Goal: Information Seeking & Learning: Compare options

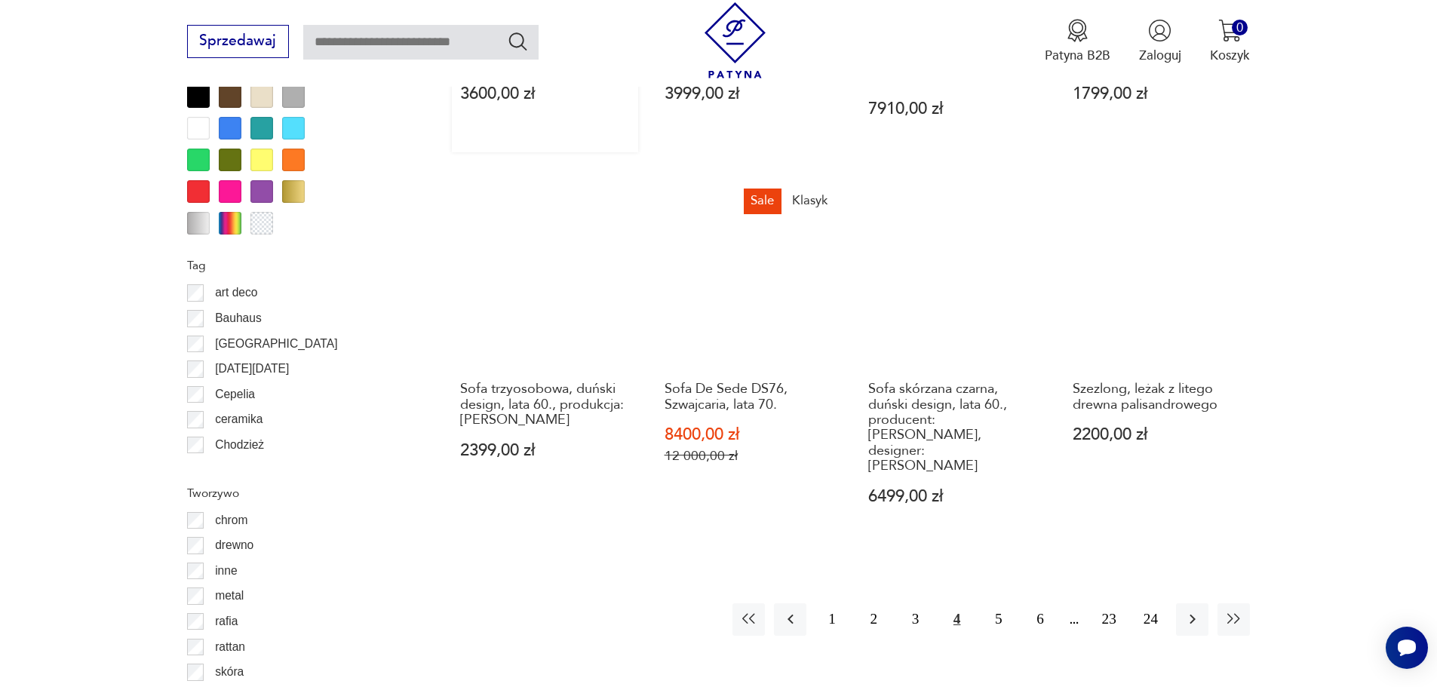
scroll to position [1726, 0]
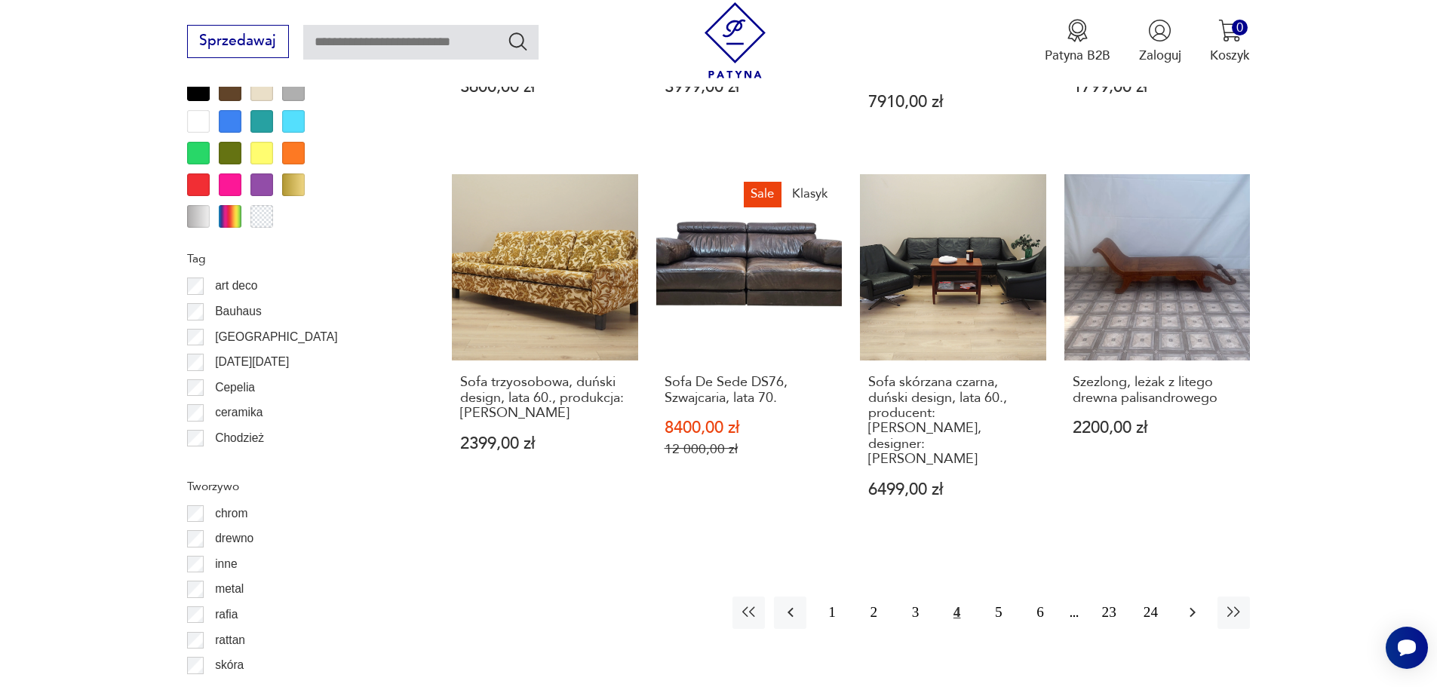
click at [1179, 597] on button "button" at bounding box center [1192, 613] width 32 height 32
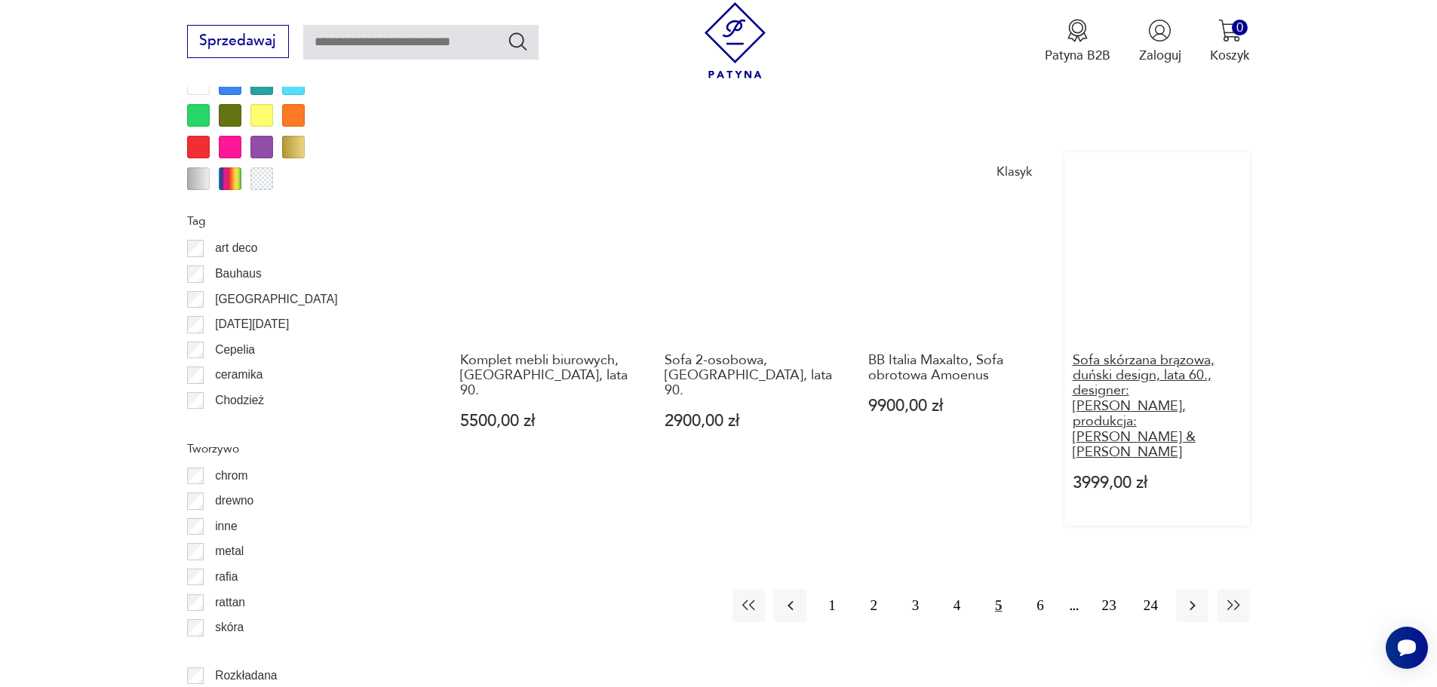
scroll to position [1785, 0]
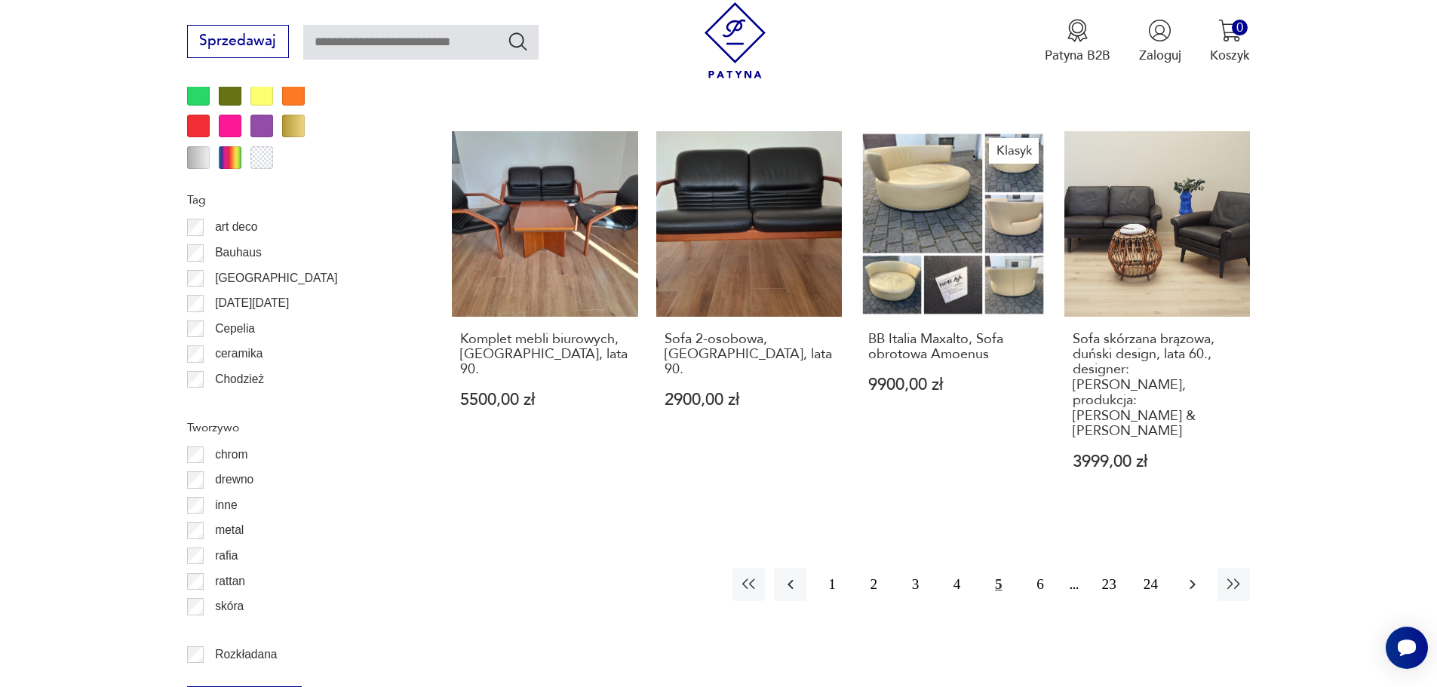
click at [1187, 576] on icon "button" at bounding box center [1193, 585] width 18 height 18
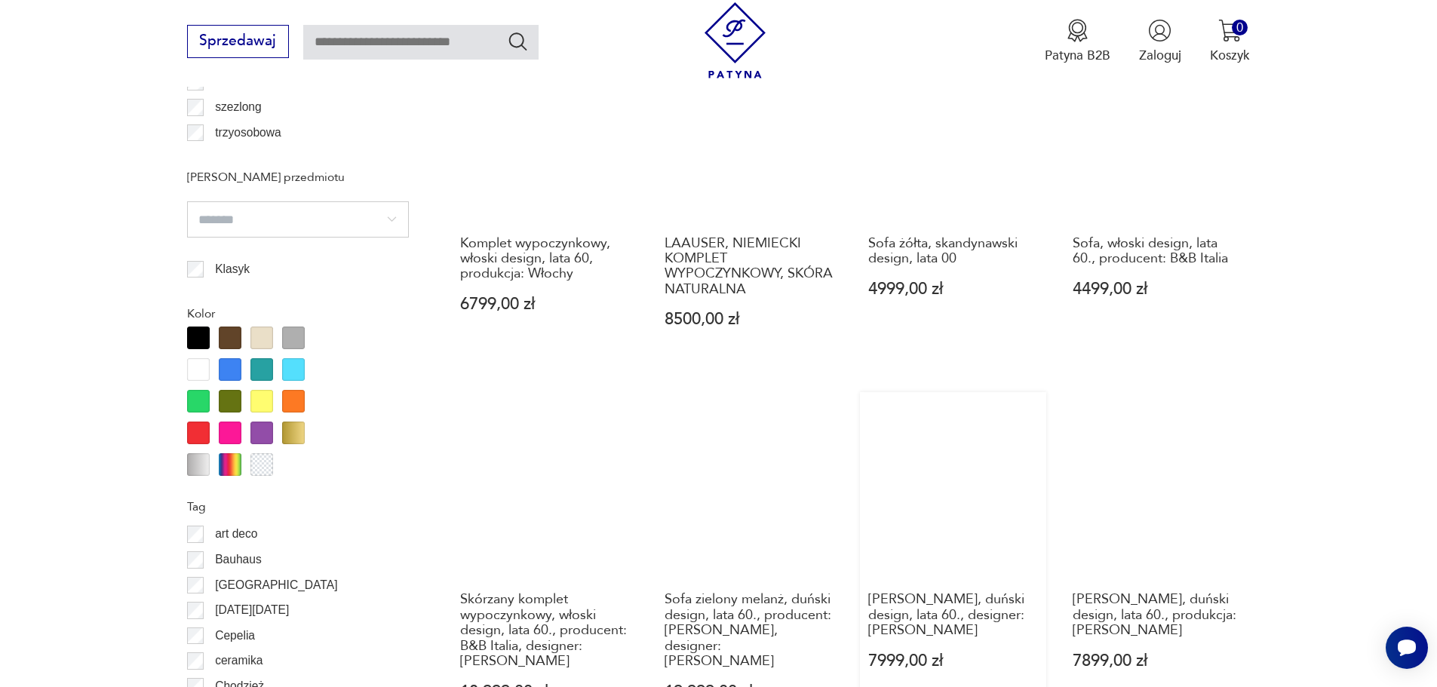
scroll to position [1785, 0]
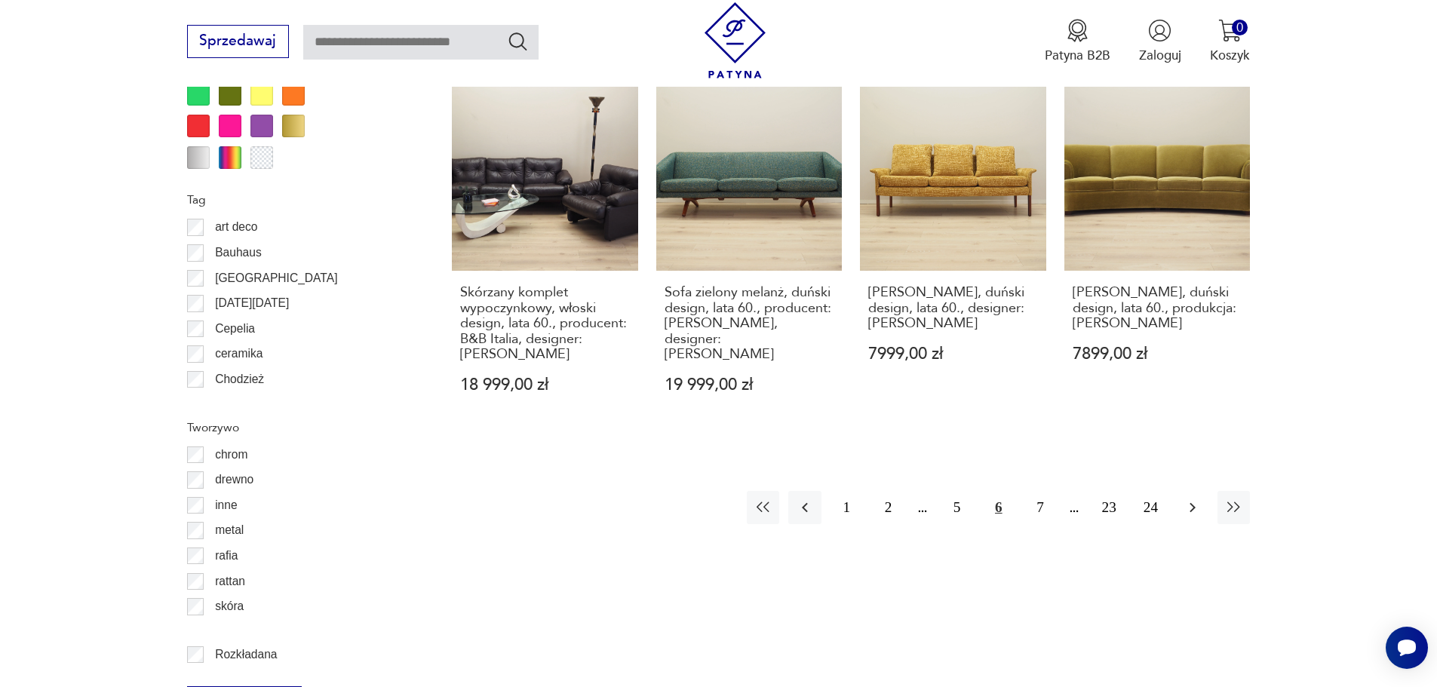
click at [1183, 491] on button "button" at bounding box center [1192, 507] width 32 height 32
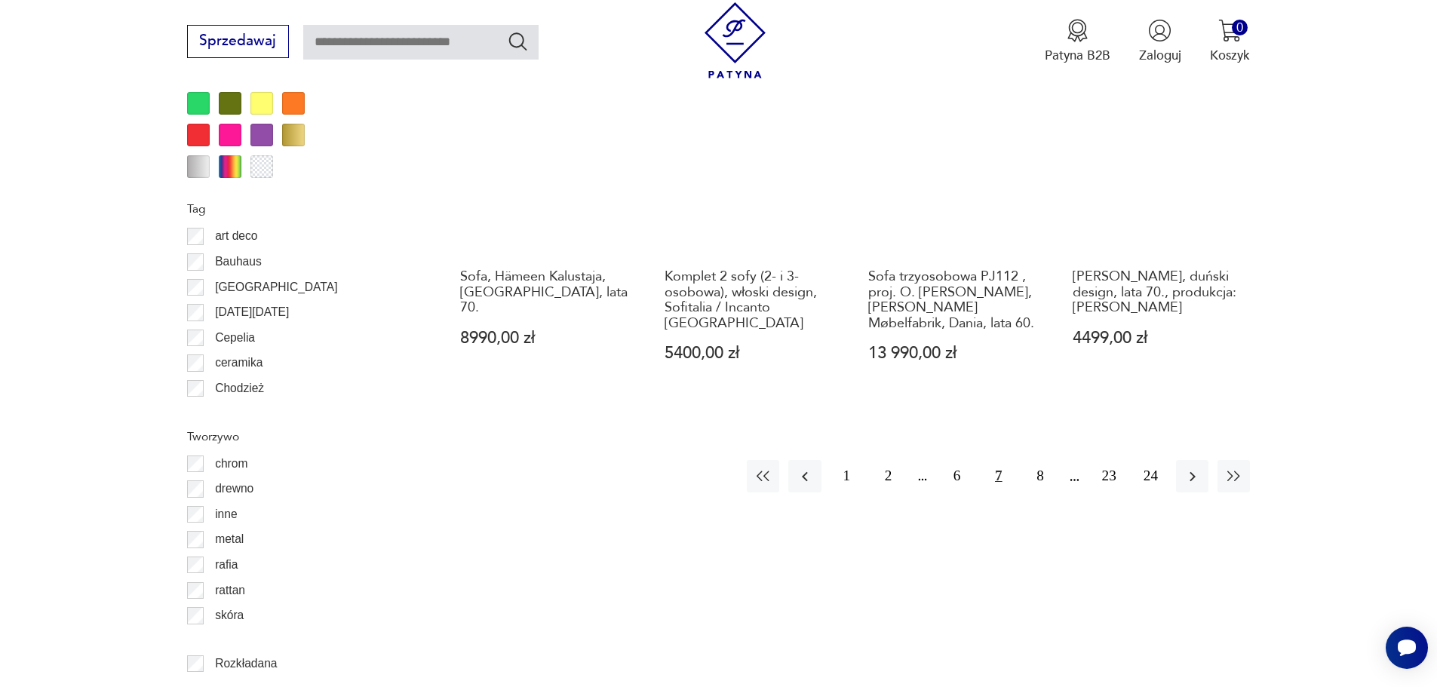
scroll to position [1785, 0]
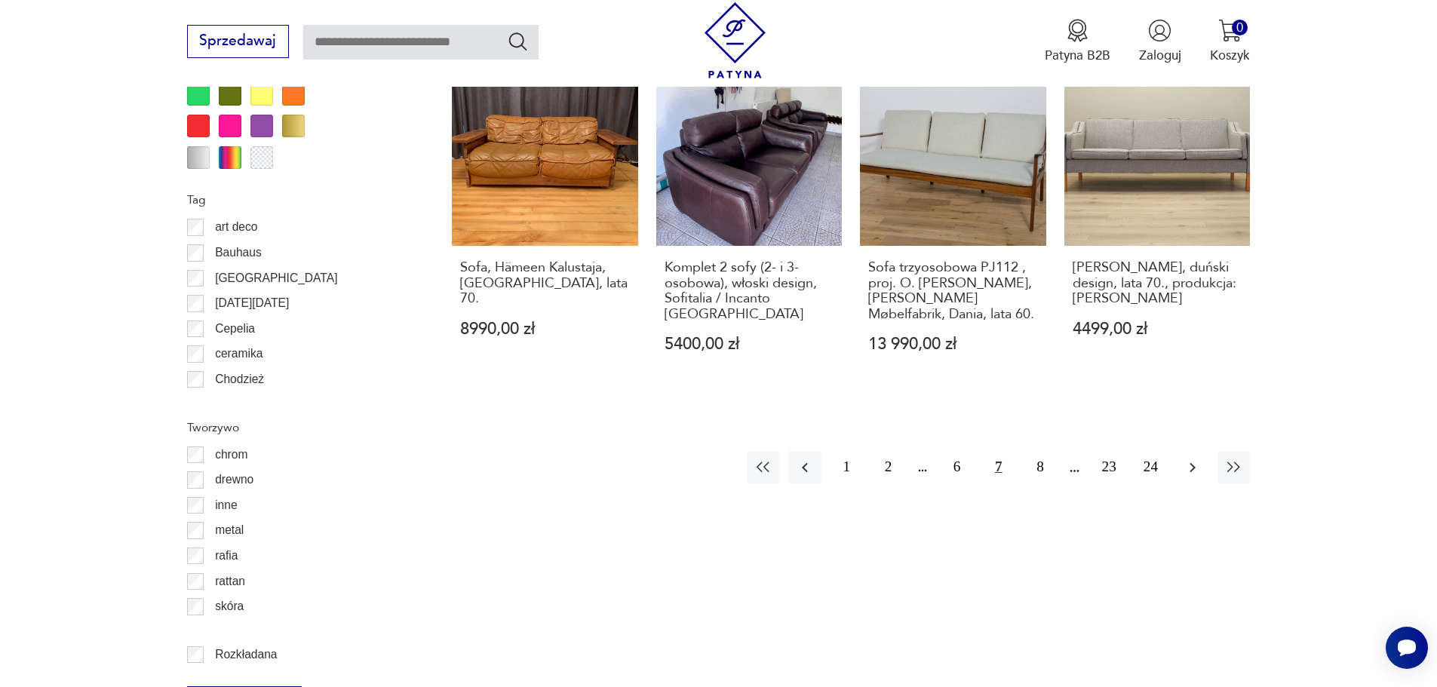
click at [1183, 479] on button "button" at bounding box center [1192, 467] width 32 height 32
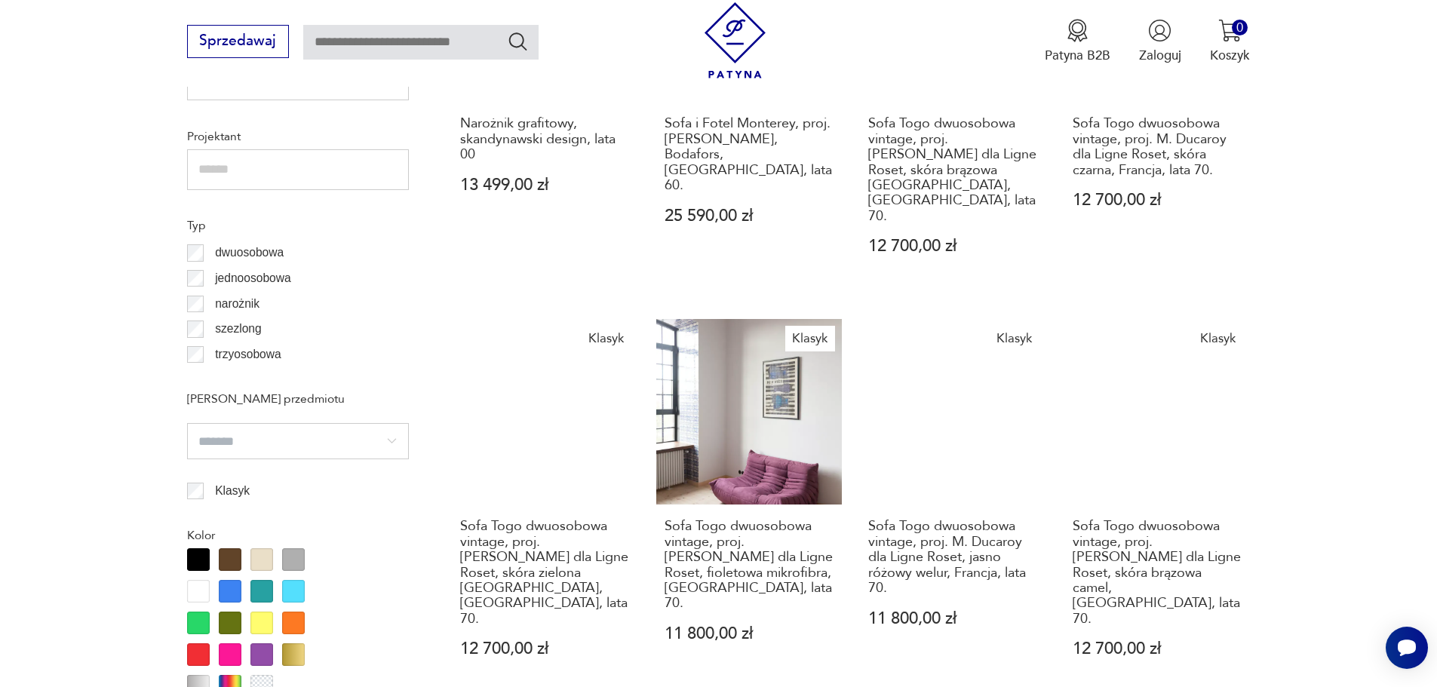
scroll to position [1257, 0]
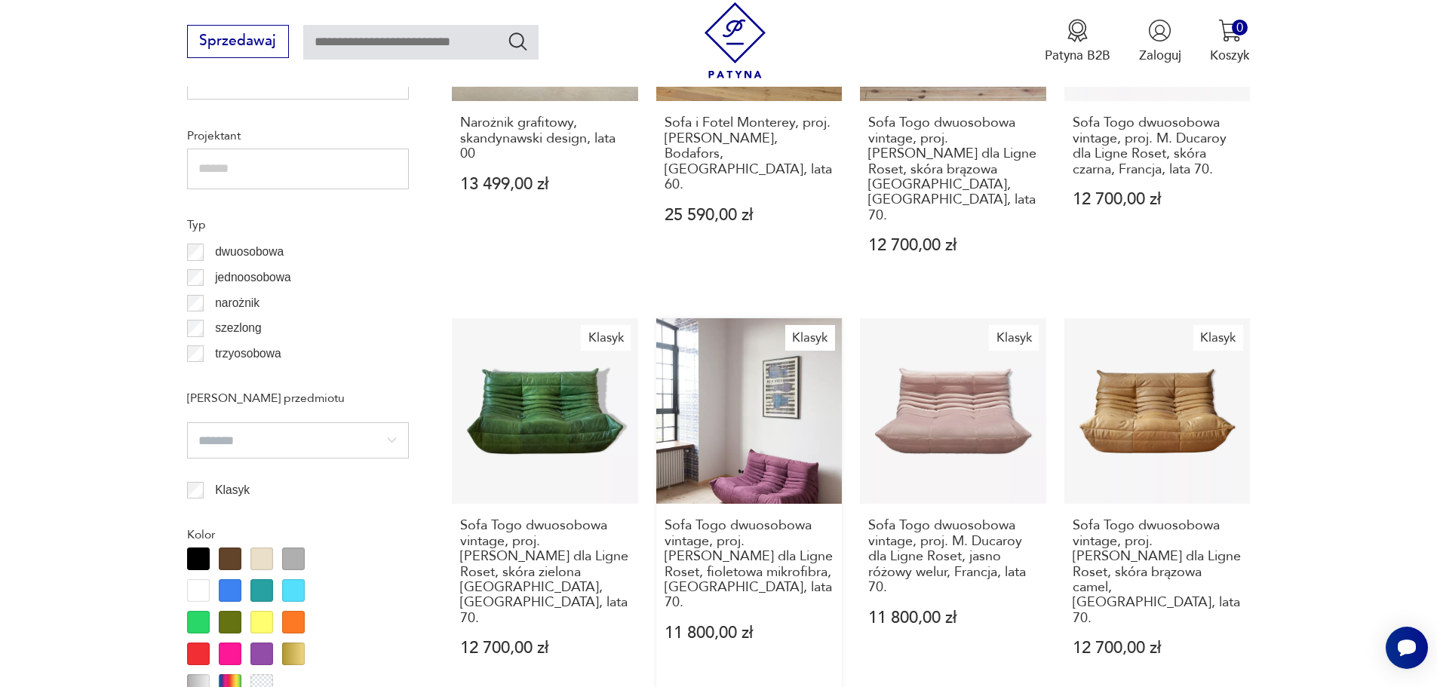
click at [720, 327] on link "Klasyk Sofa Togo dwuosobowa vintage, proj. [PERSON_NAME] dla Ligne Roset, fiole…" at bounding box center [749, 505] width 186 height 374
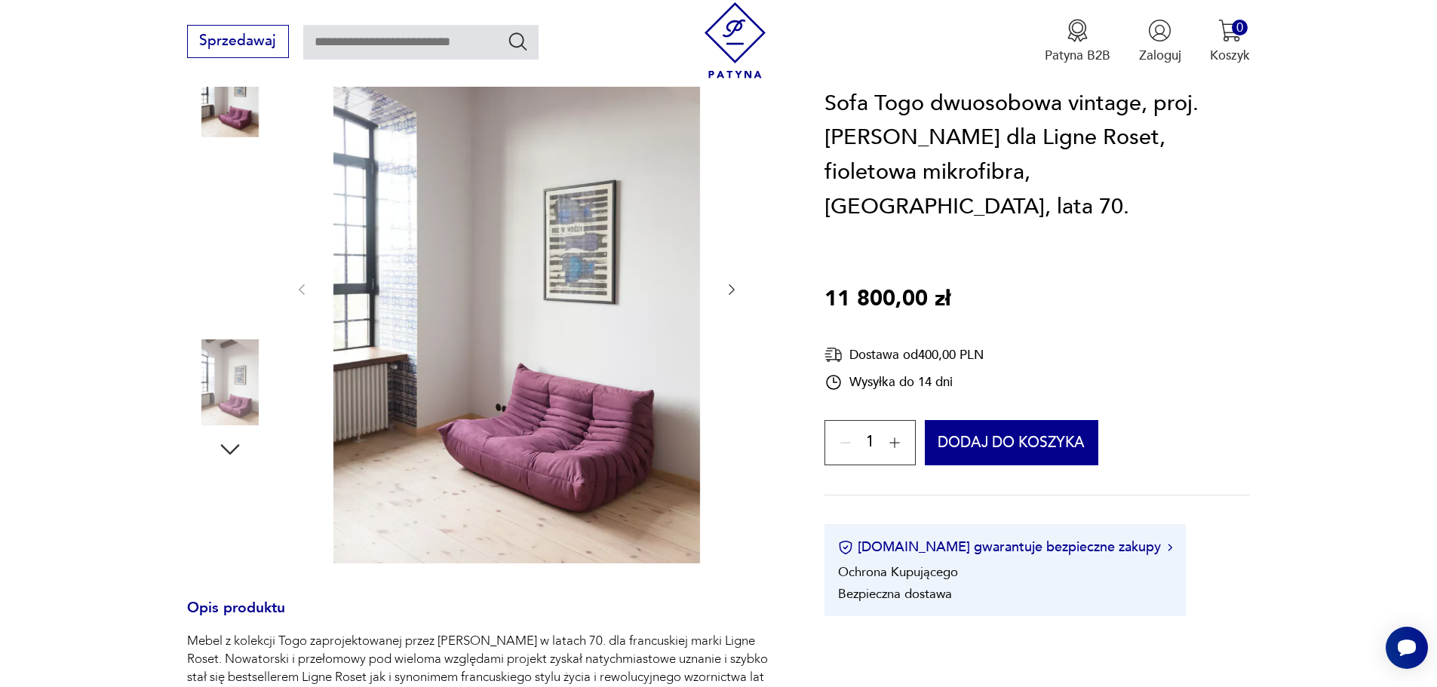
scroll to position [302, 0]
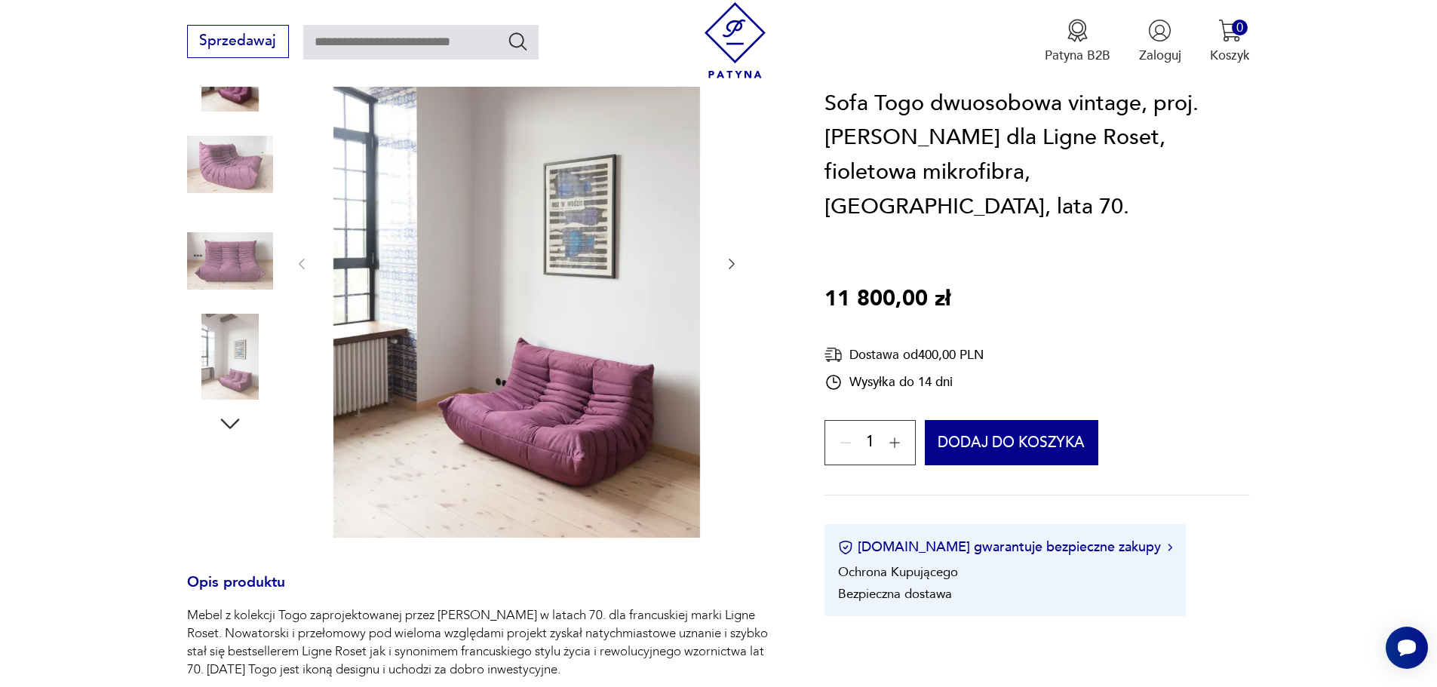
click at [730, 256] on icon "button" at bounding box center [731, 263] width 15 height 15
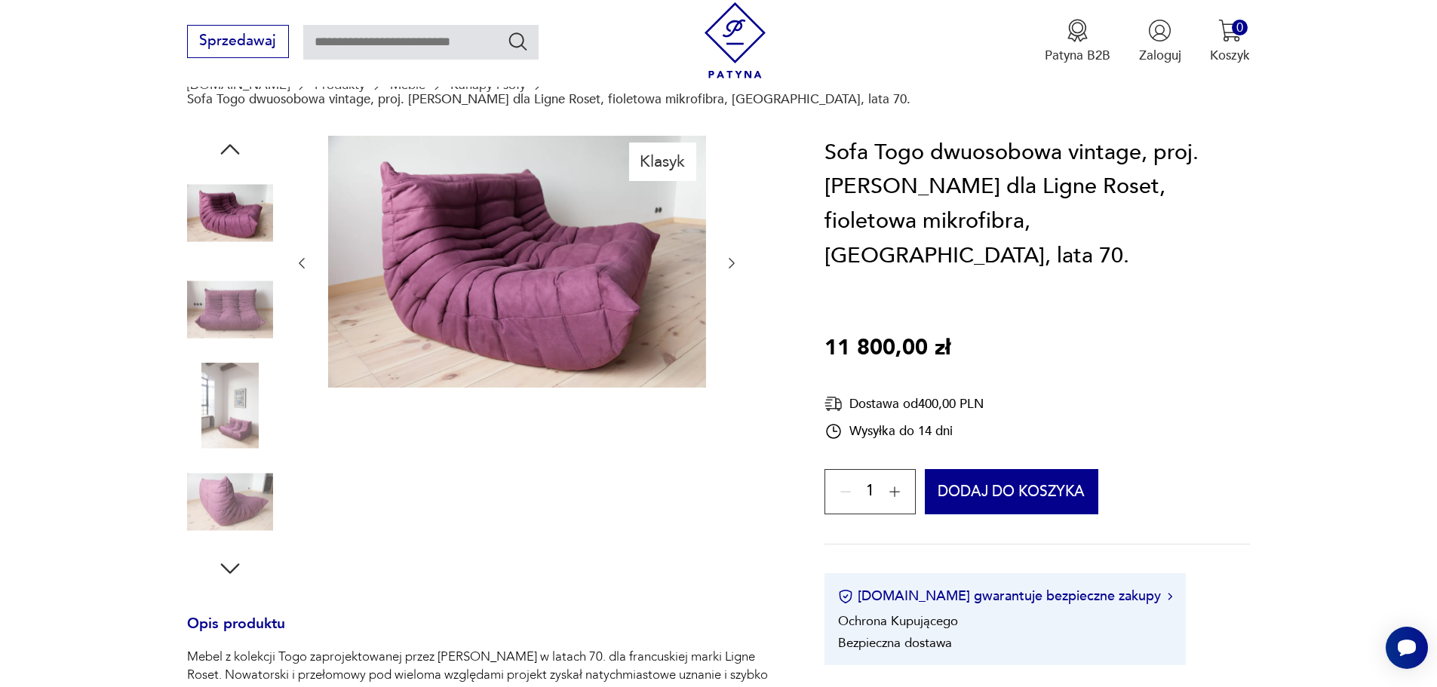
scroll to position [151, 0]
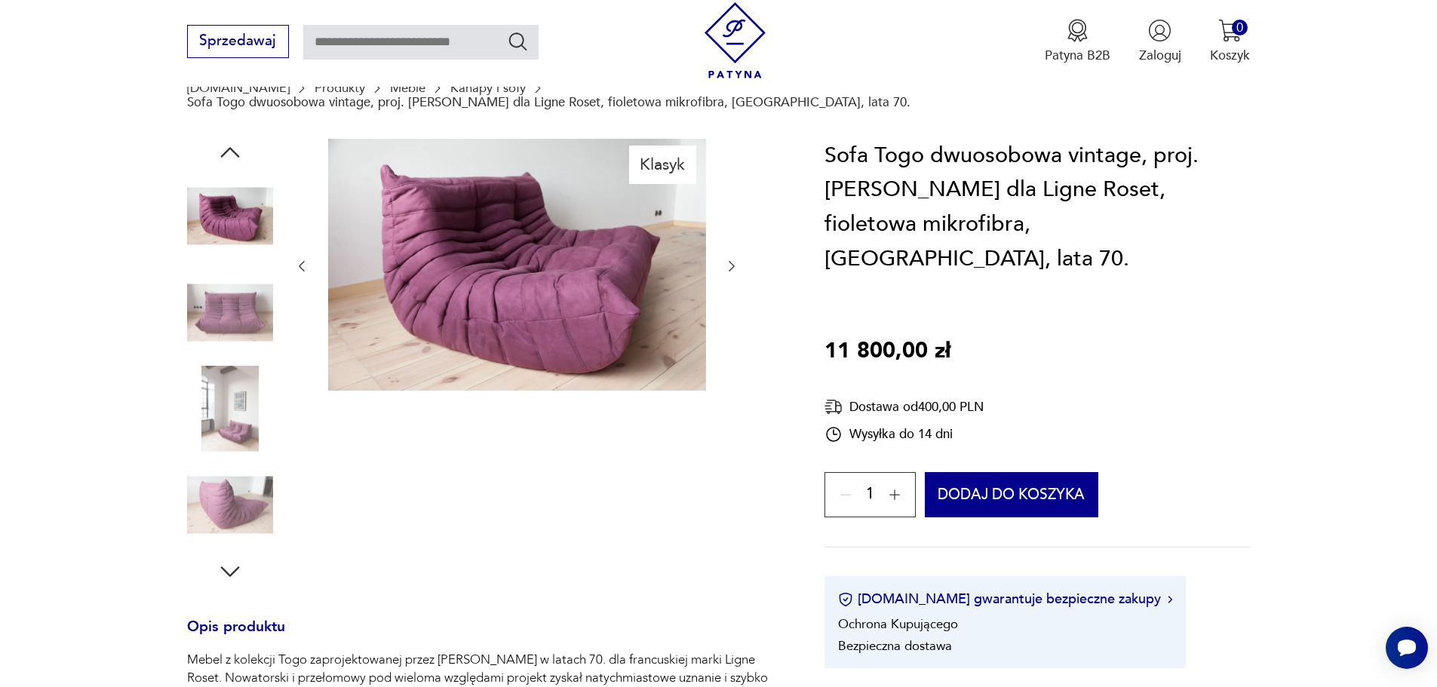
click at [733, 261] on icon "button" at bounding box center [732, 266] width 6 height 11
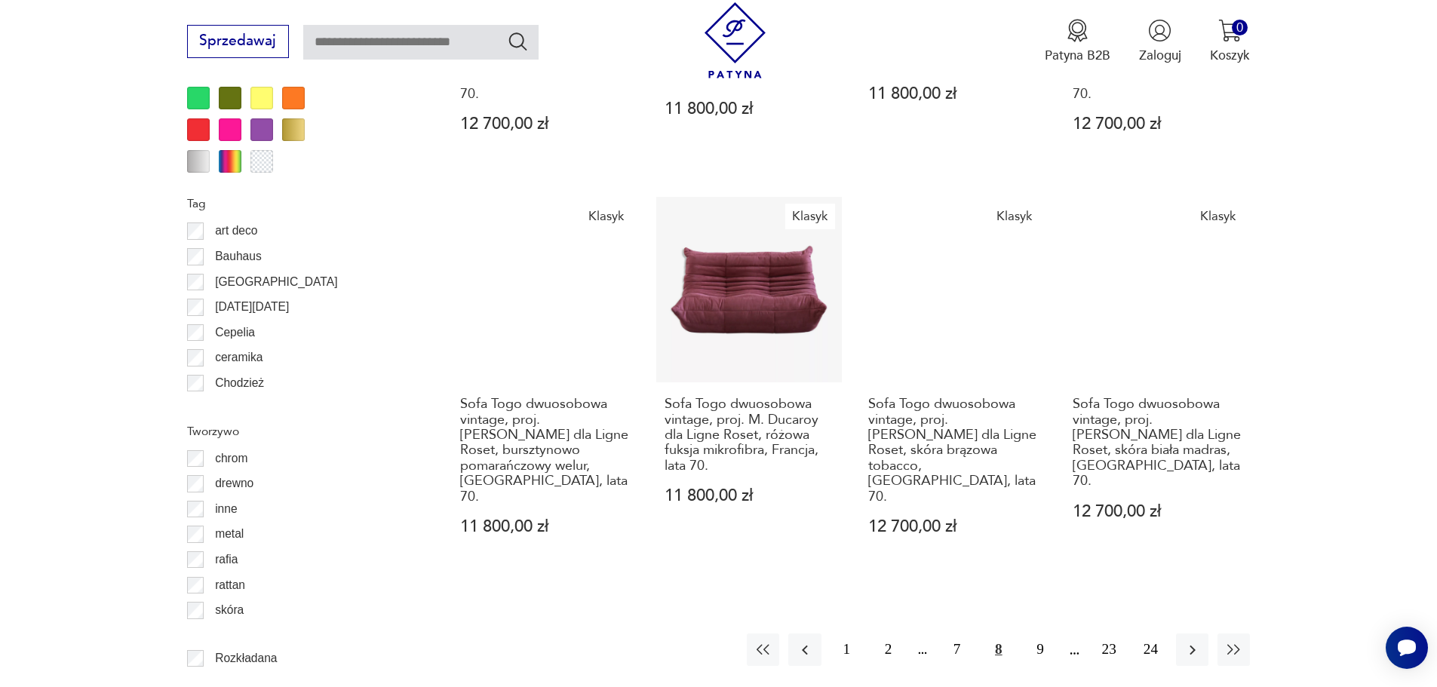
scroll to position [1799, 0]
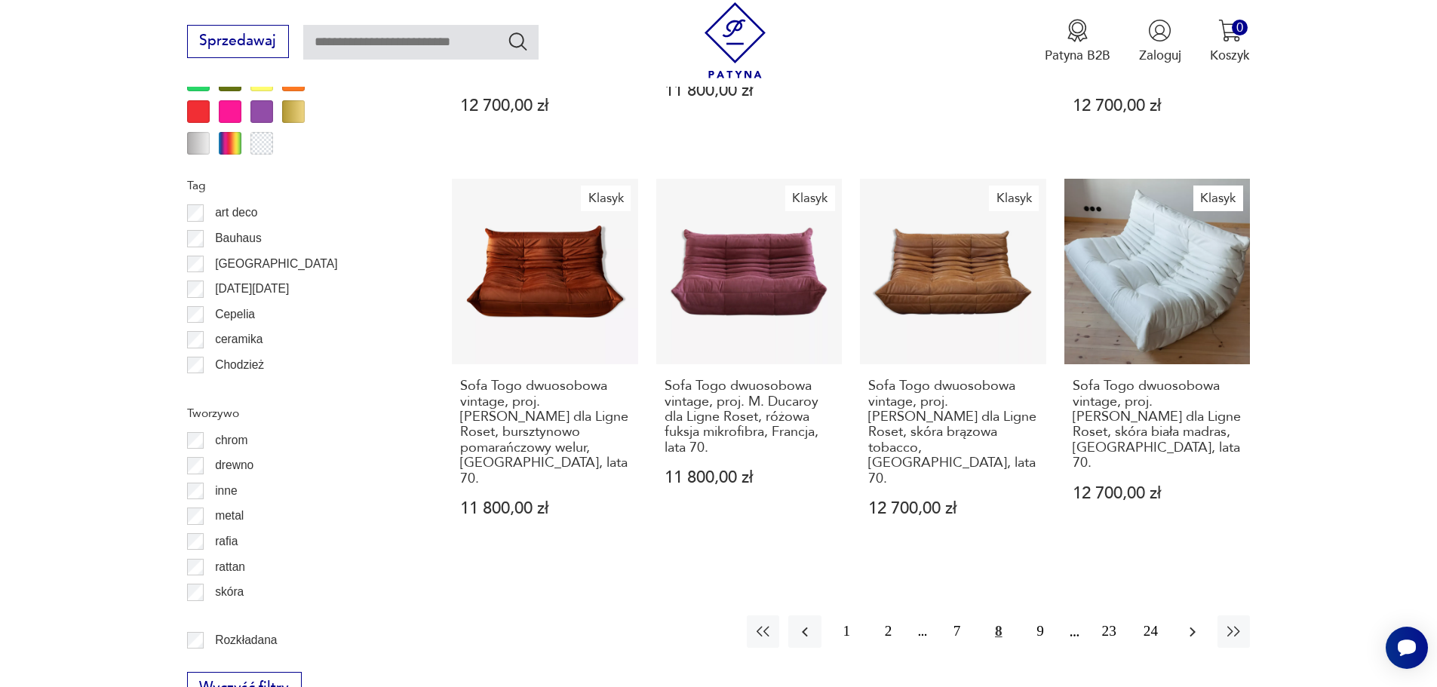
click at [1187, 623] on icon "button" at bounding box center [1193, 632] width 18 height 18
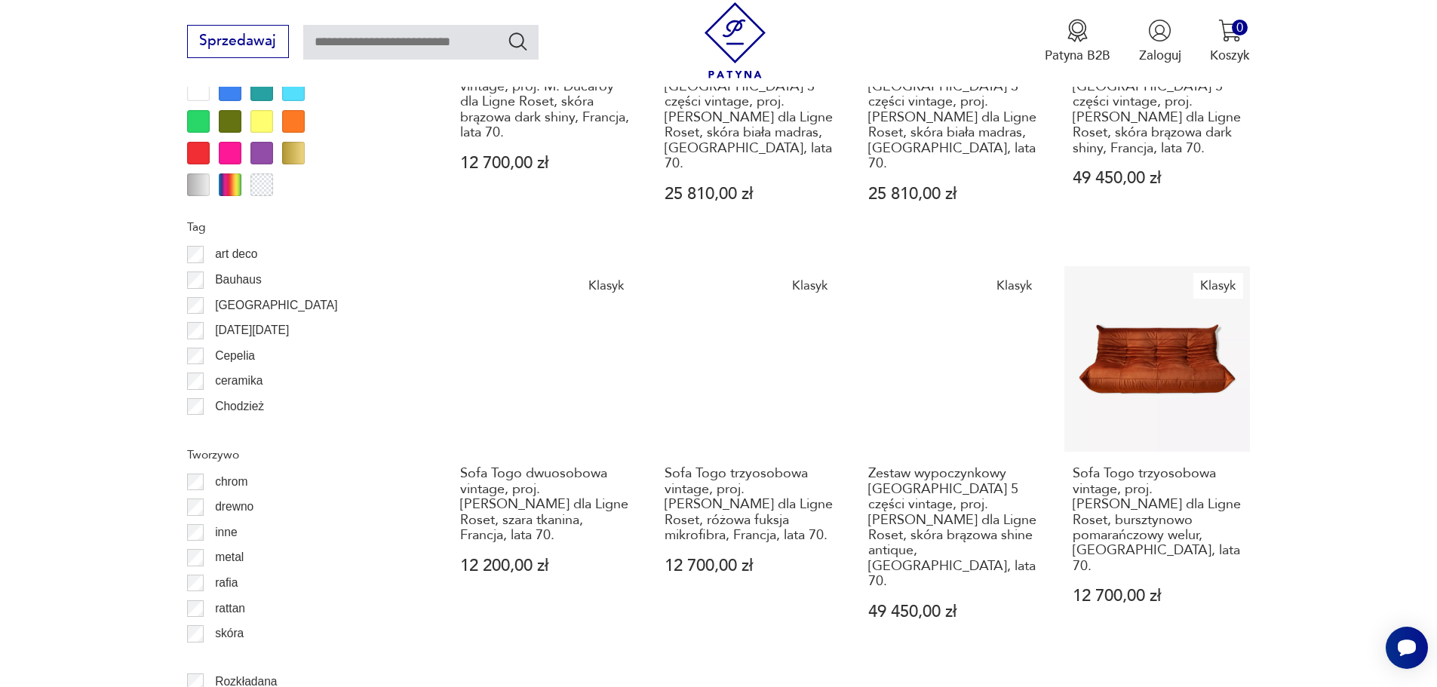
scroll to position [1785, 0]
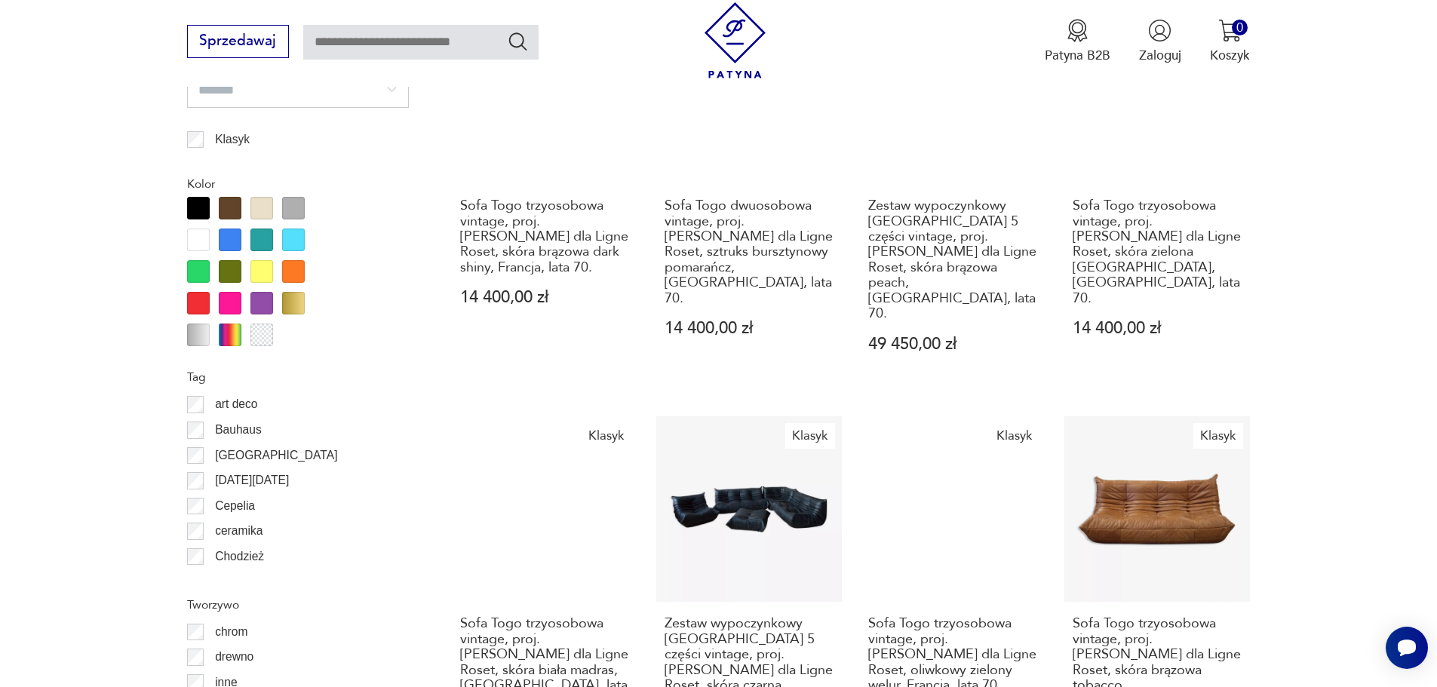
scroll to position [1709, 0]
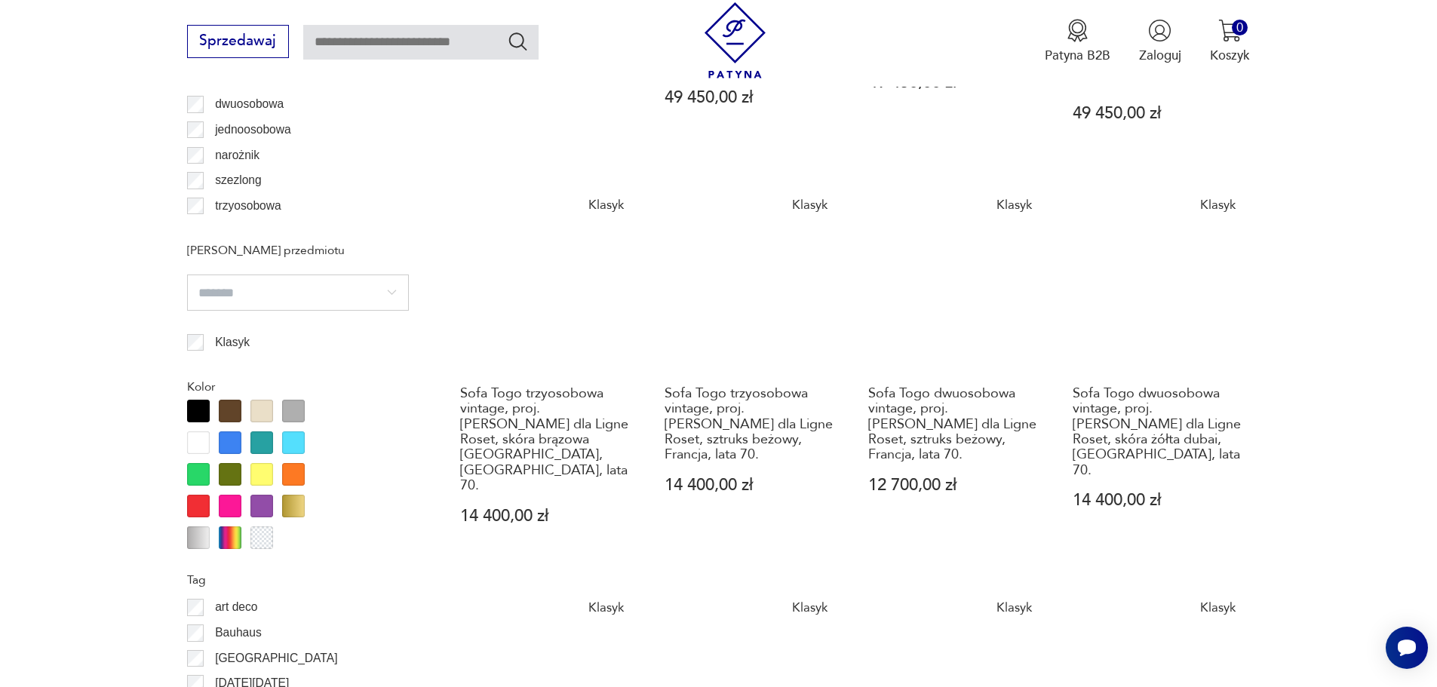
scroll to position [1785, 0]
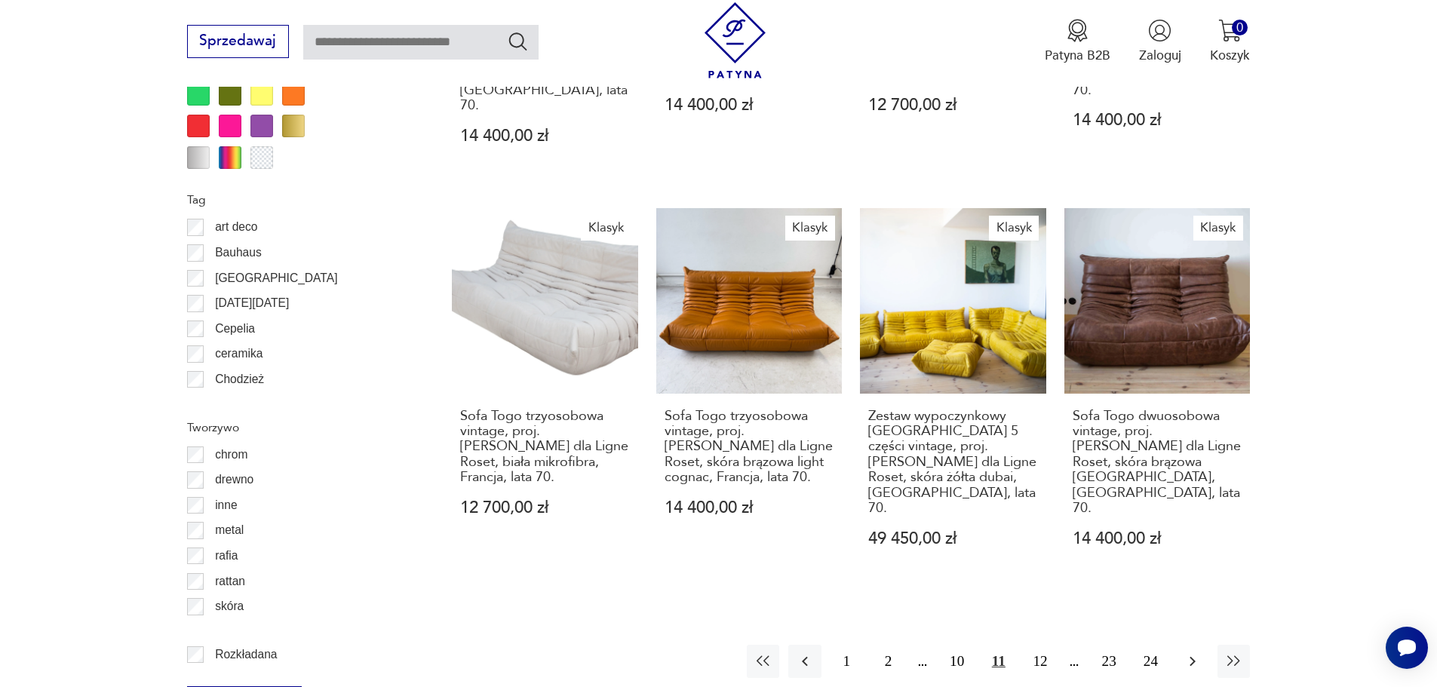
click at [1191, 653] on icon "button" at bounding box center [1193, 662] width 18 height 18
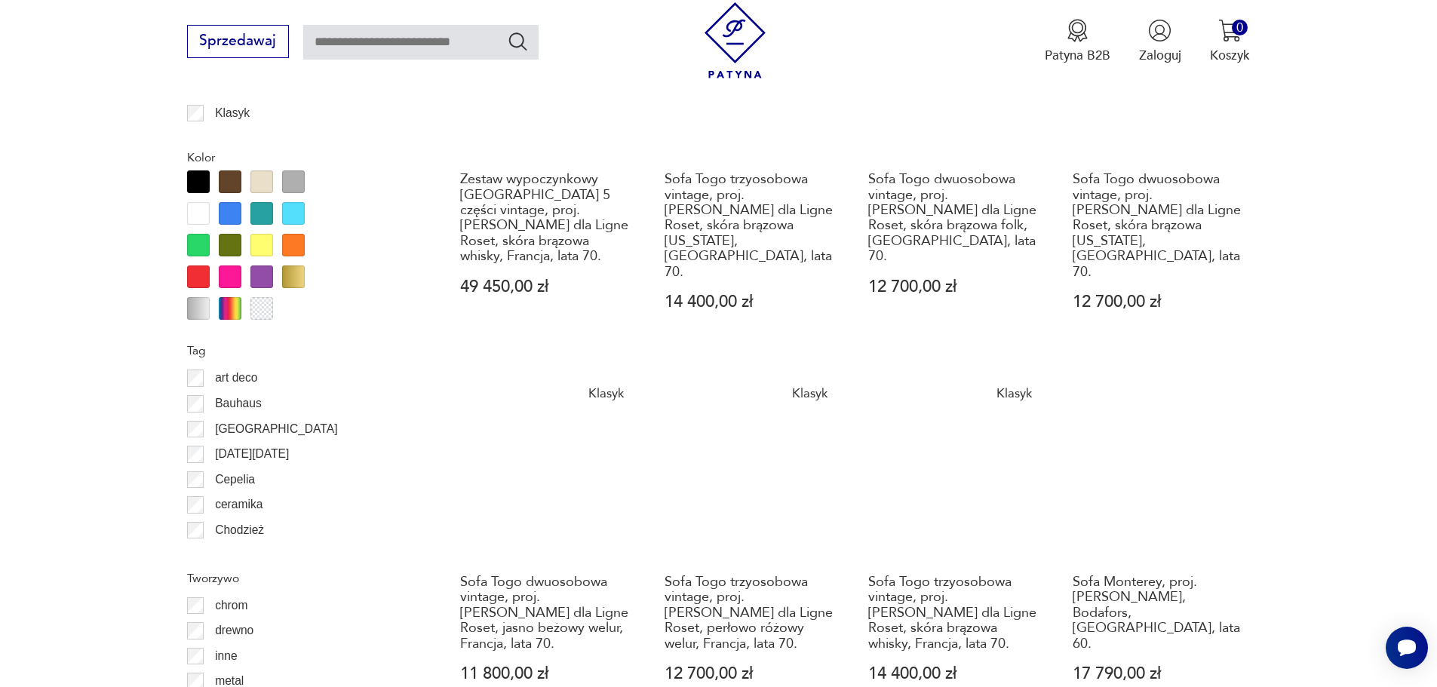
scroll to position [1936, 0]
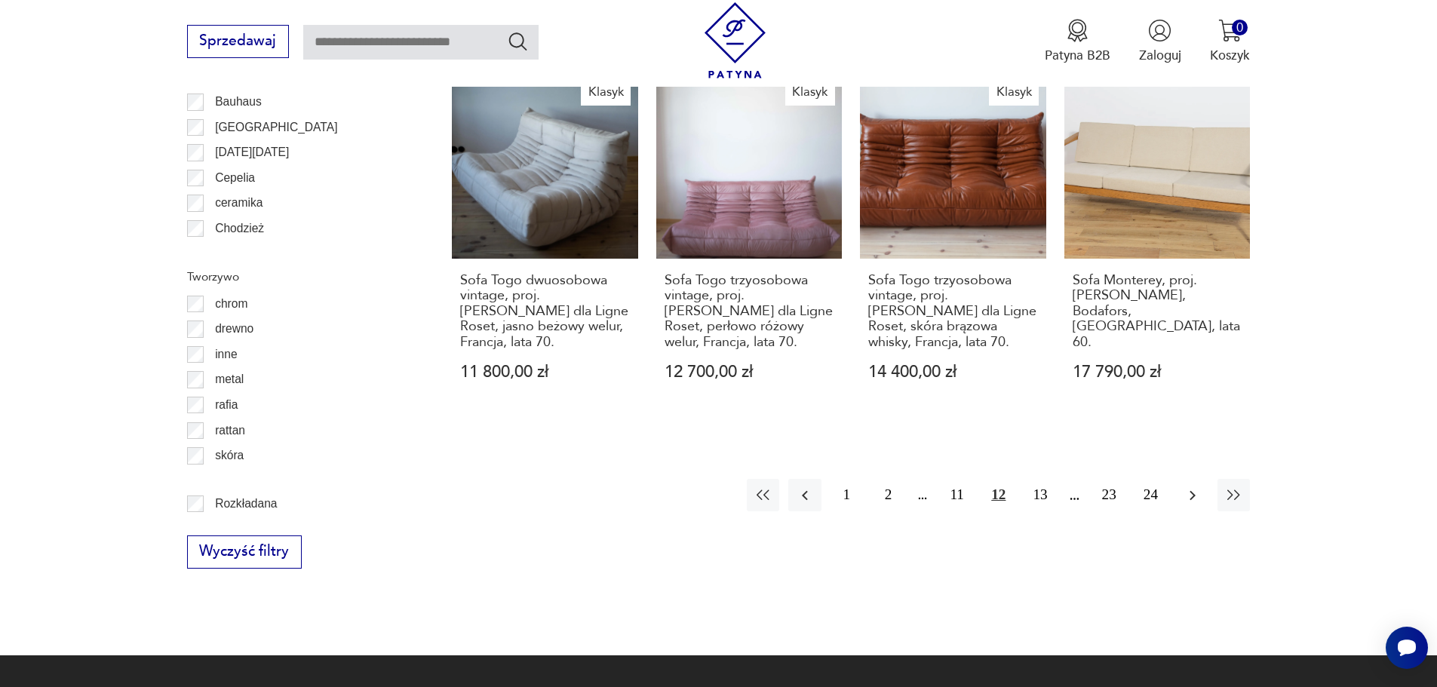
click at [1188, 487] on icon "button" at bounding box center [1193, 496] width 18 height 18
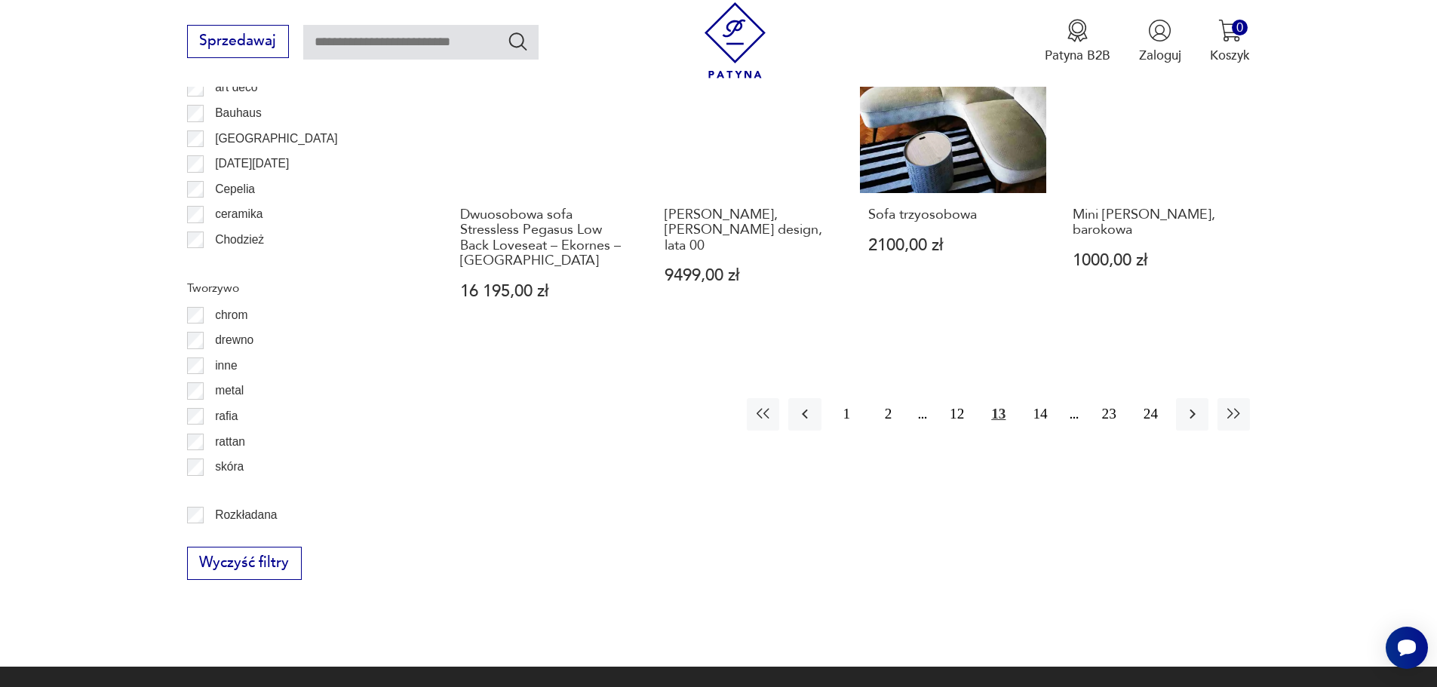
scroll to position [1936, 0]
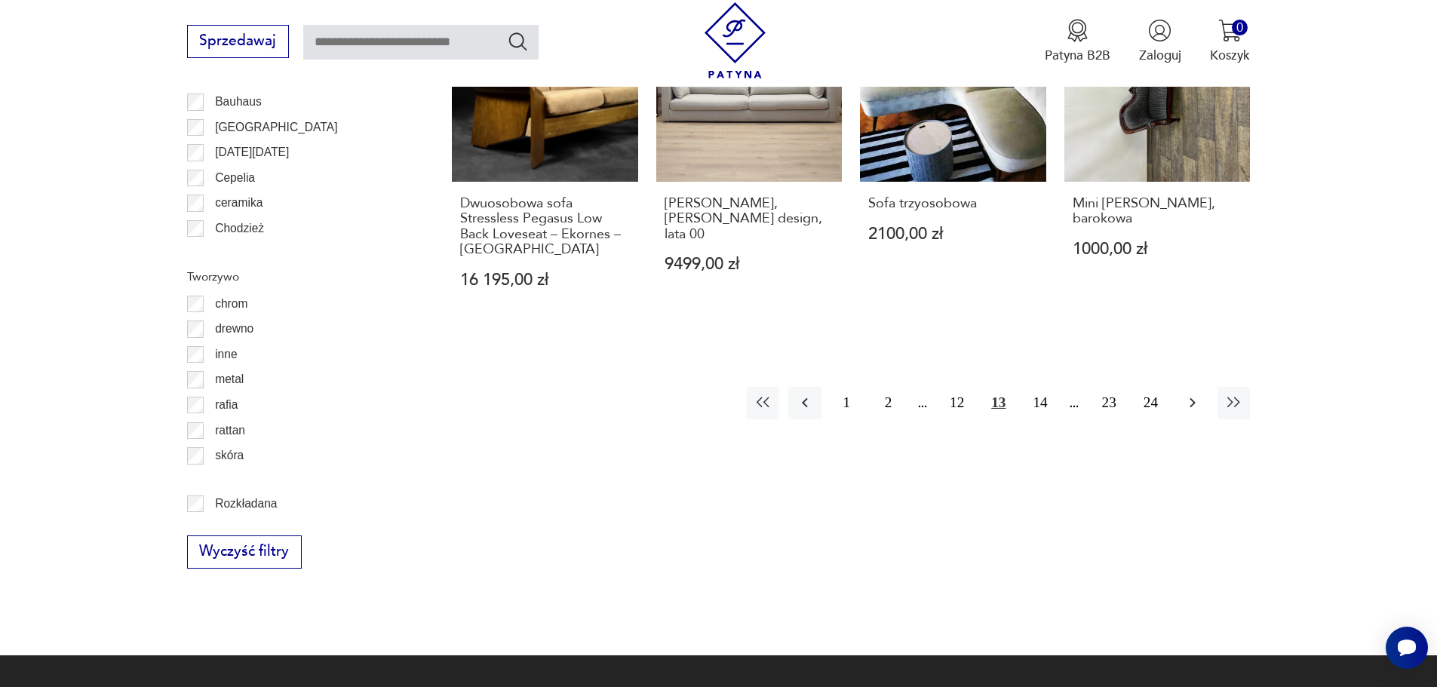
click at [1202, 387] on button "button" at bounding box center [1192, 403] width 32 height 32
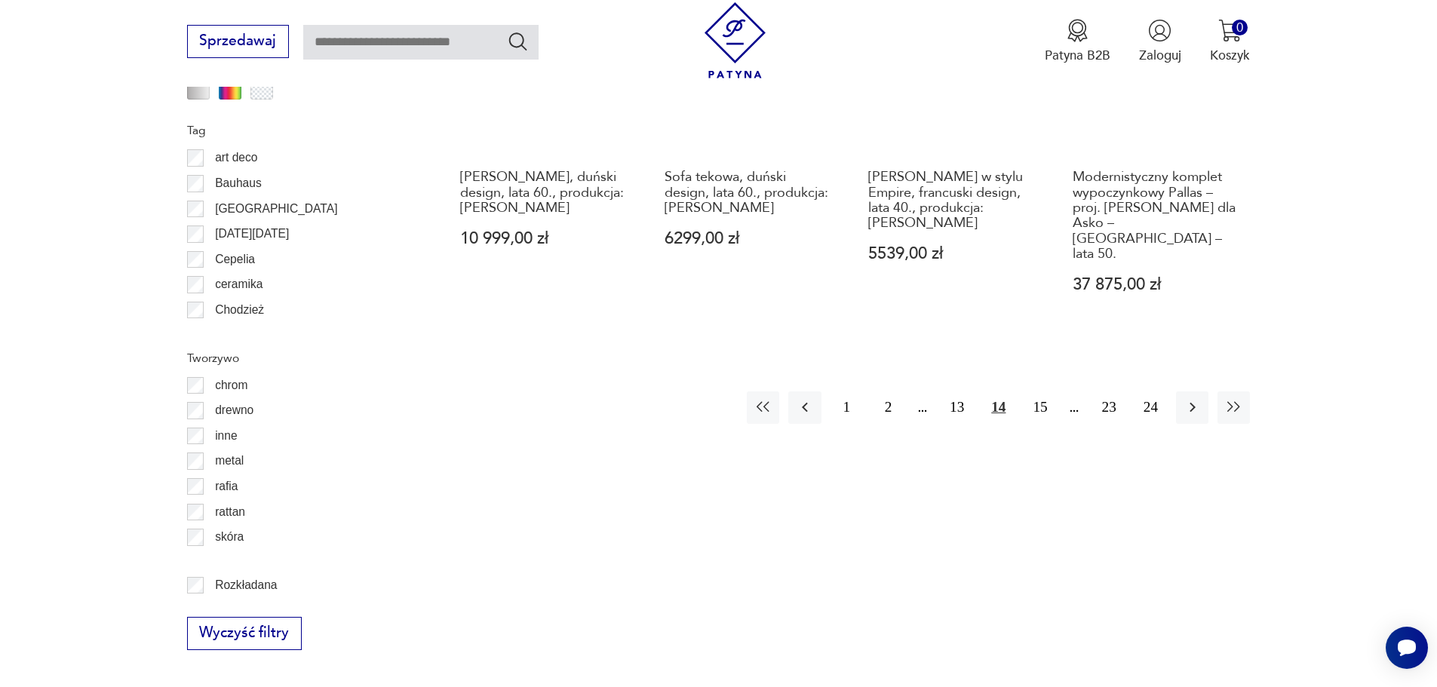
scroll to position [1936, 0]
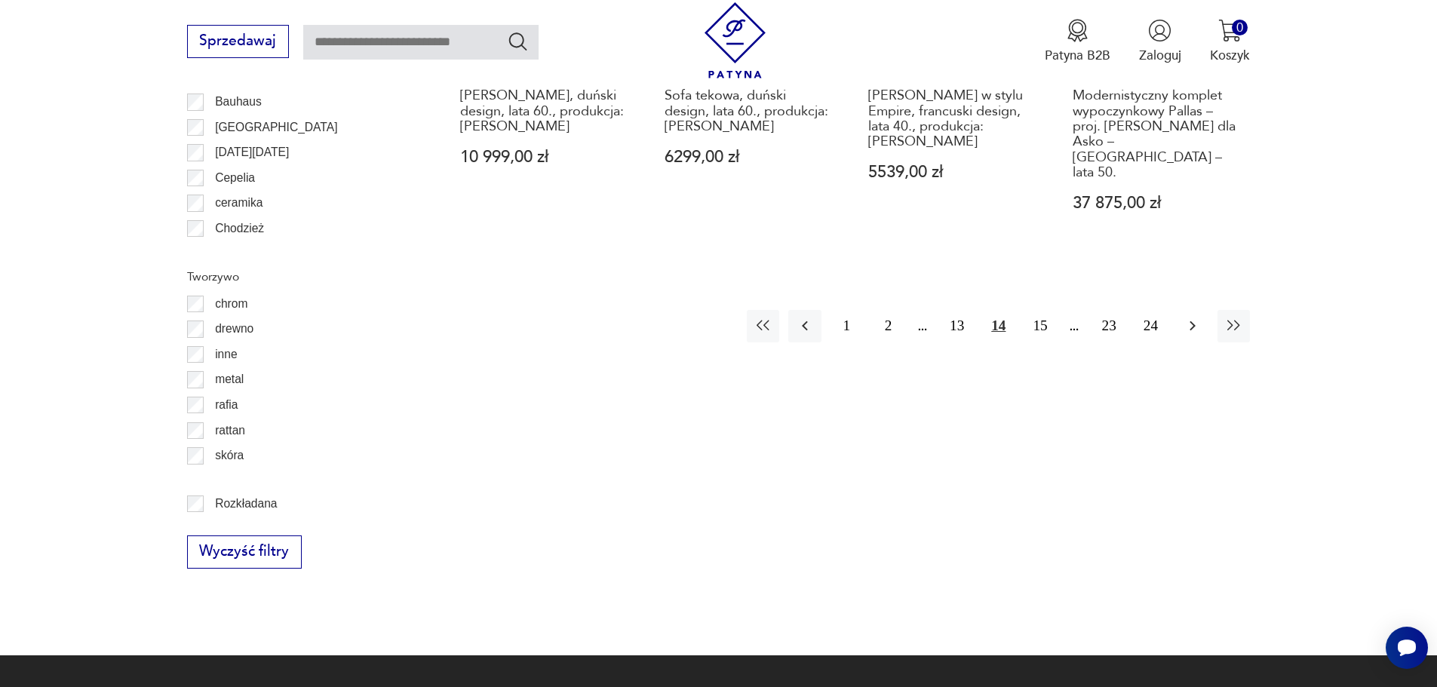
click at [1197, 317] on icon "button" at bounding box center [1193, 326] width 18 height 18
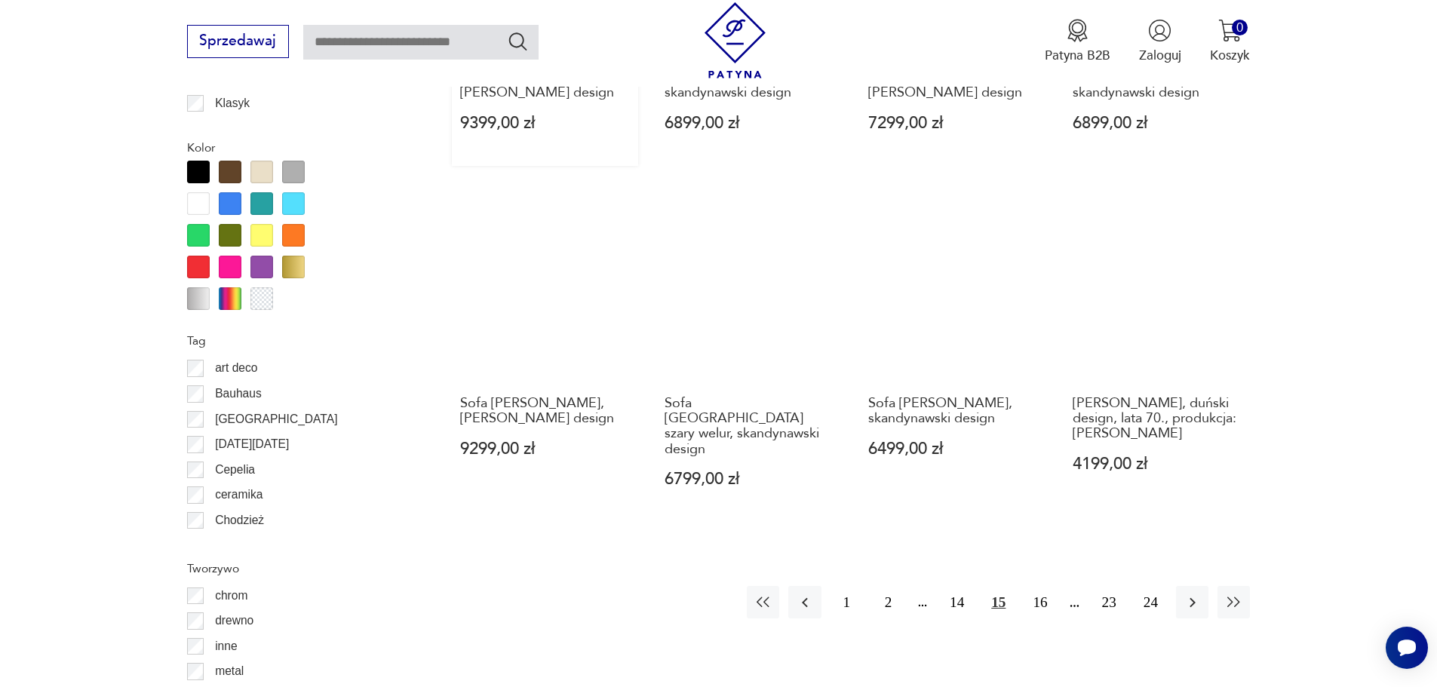
scroll to position [1860, 0]
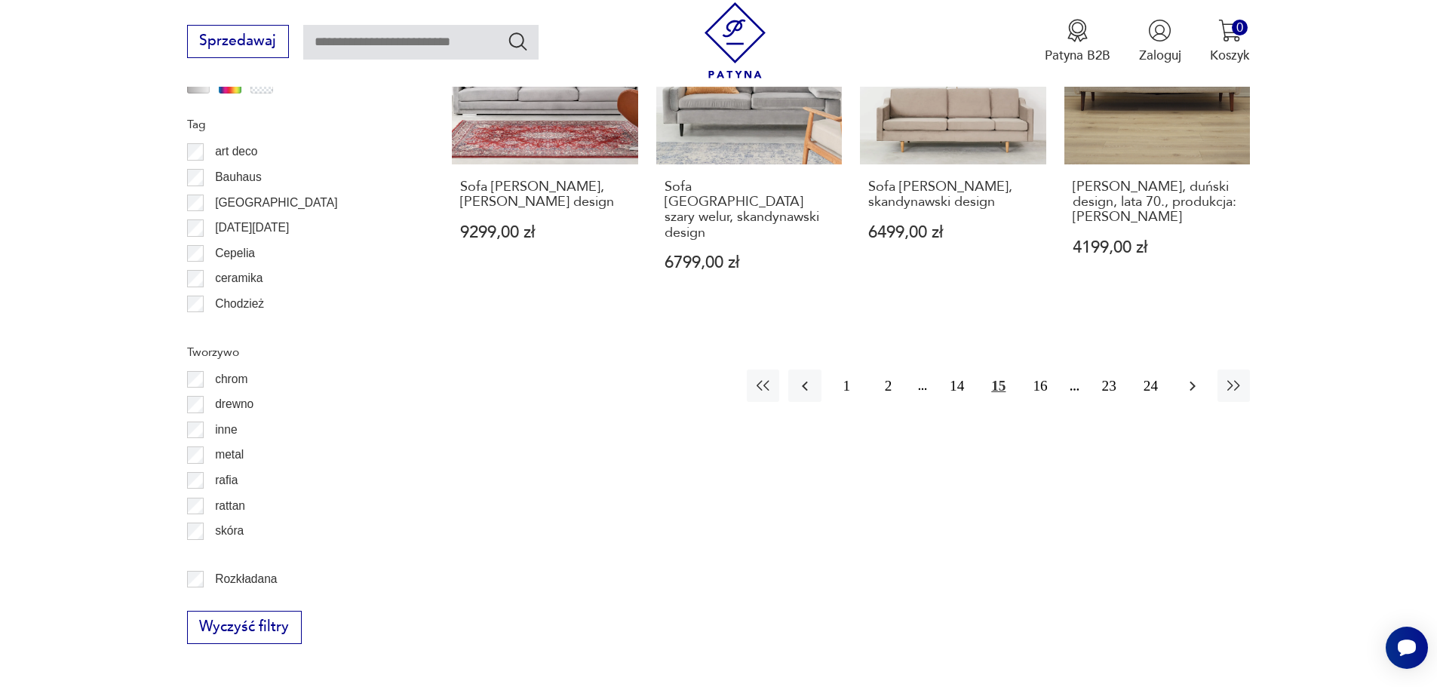
click at [1184, 377] on icon "button" at bounding box center [1193, 386] width 18 height 18
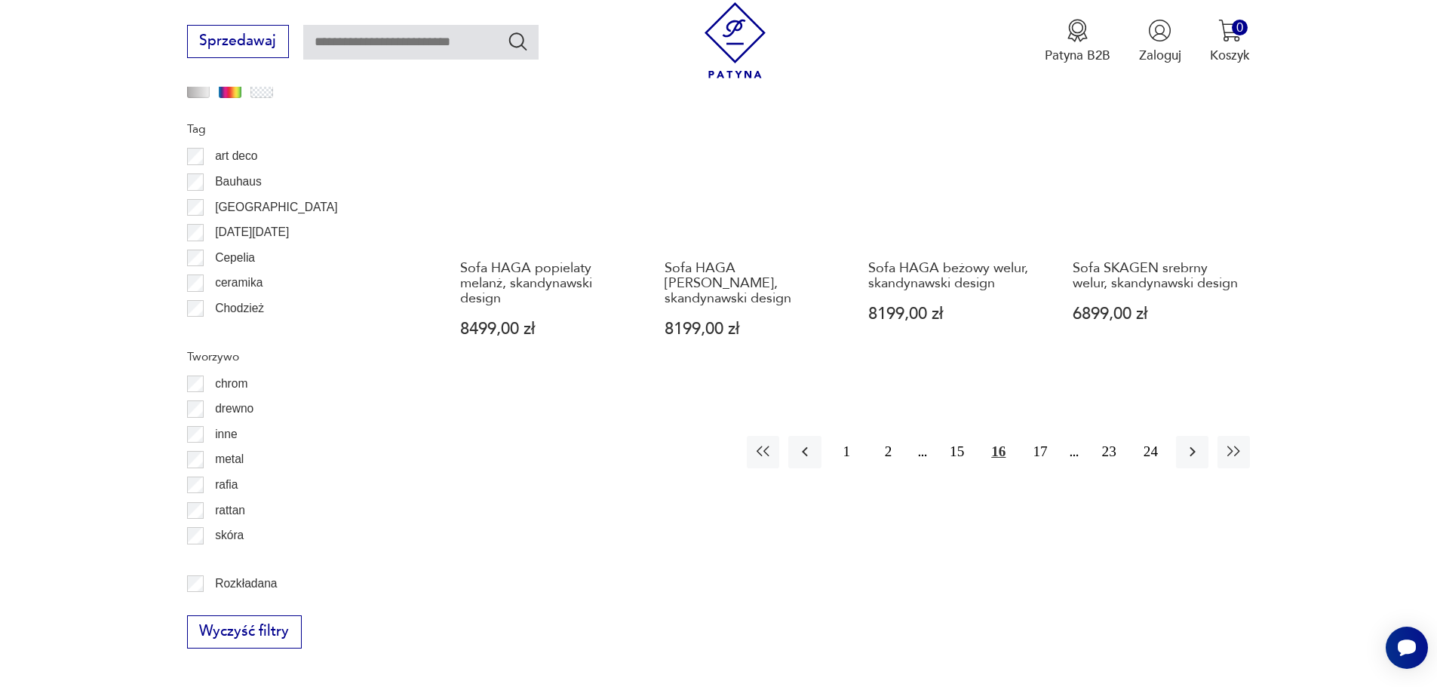
scroll to position [1860, 0]
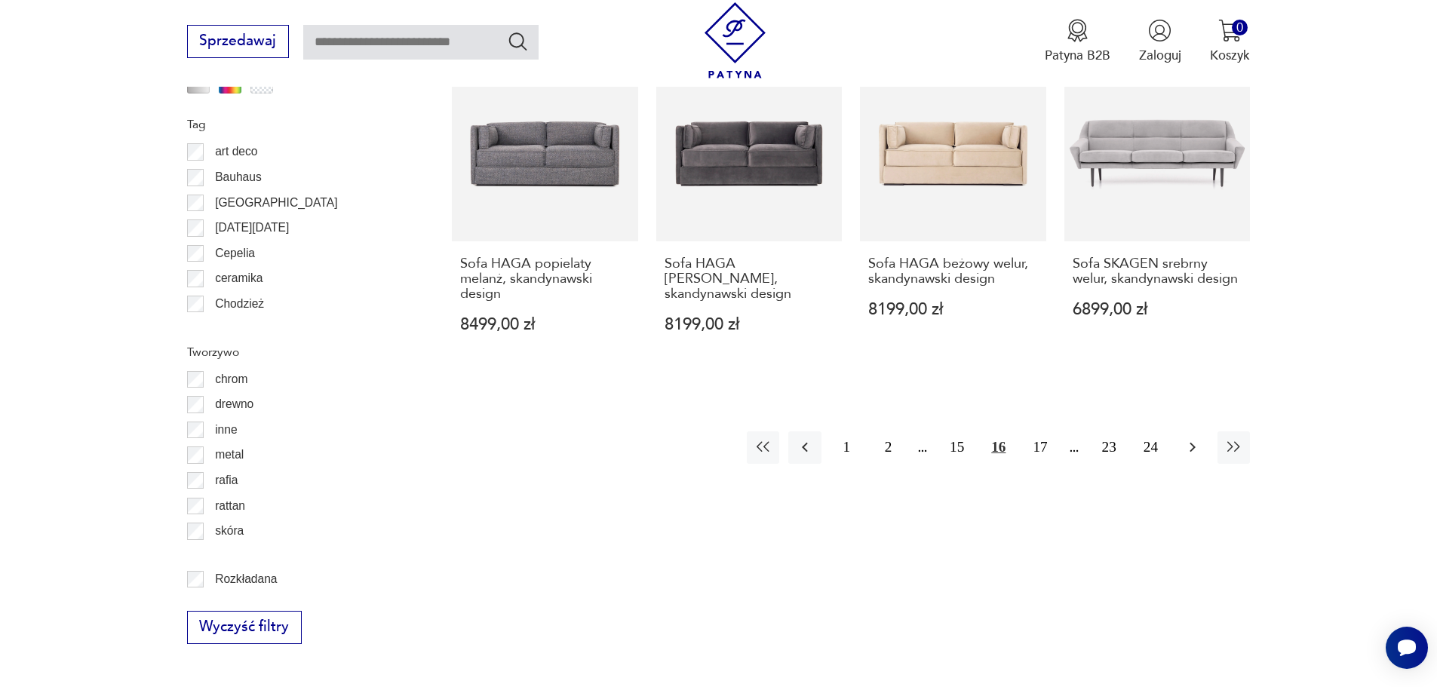
click at [1191, 438] on icon "button" at bounding box center [1193, 447] width 18 height 18
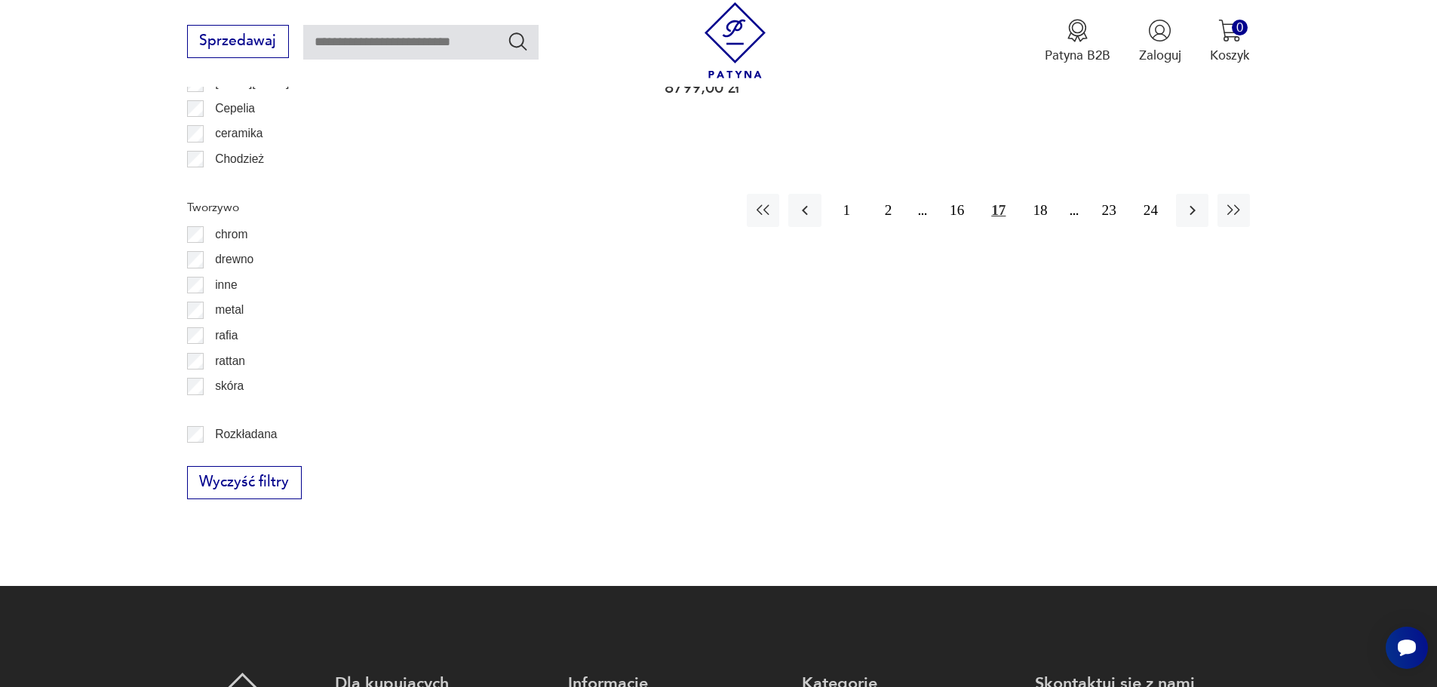
scroll to position [2011, 0]
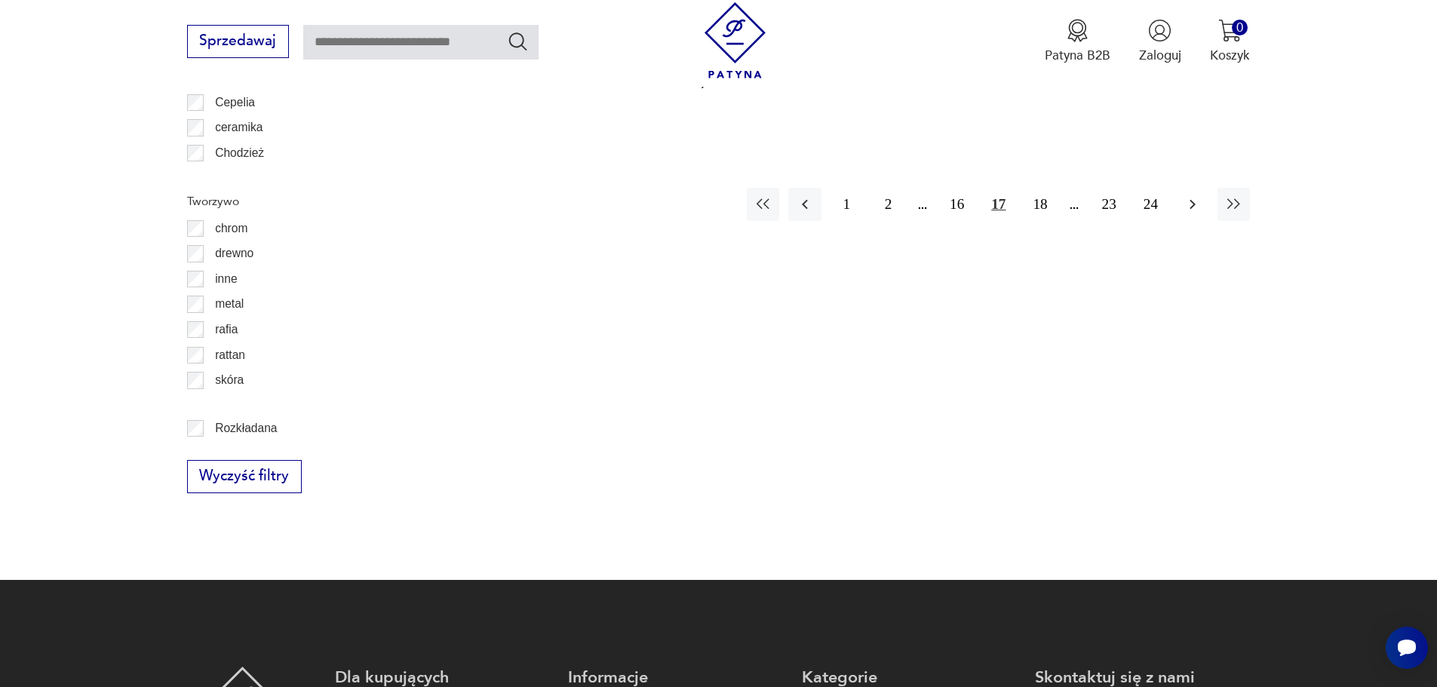
click at [1199, 195] on icon "button" at bounding box center [1193, 204] width 18 height 18
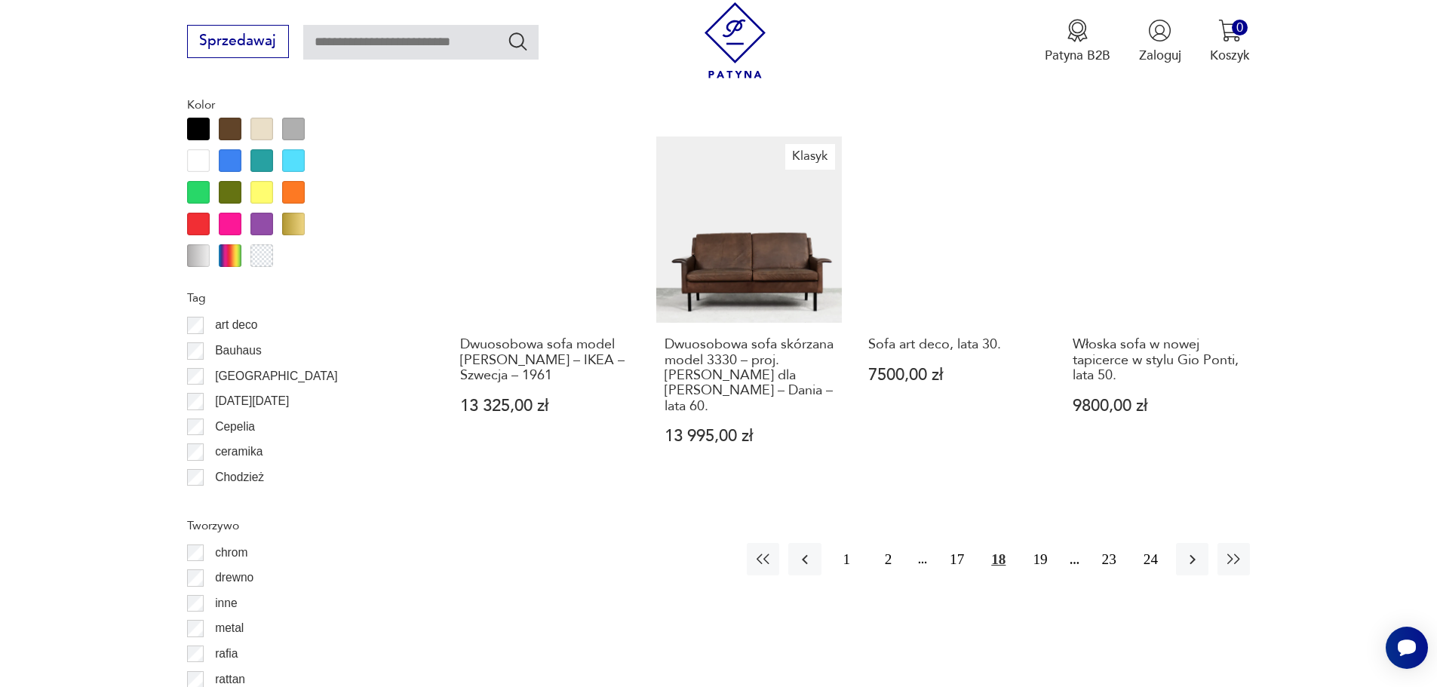
scroll to position [1785, 0]
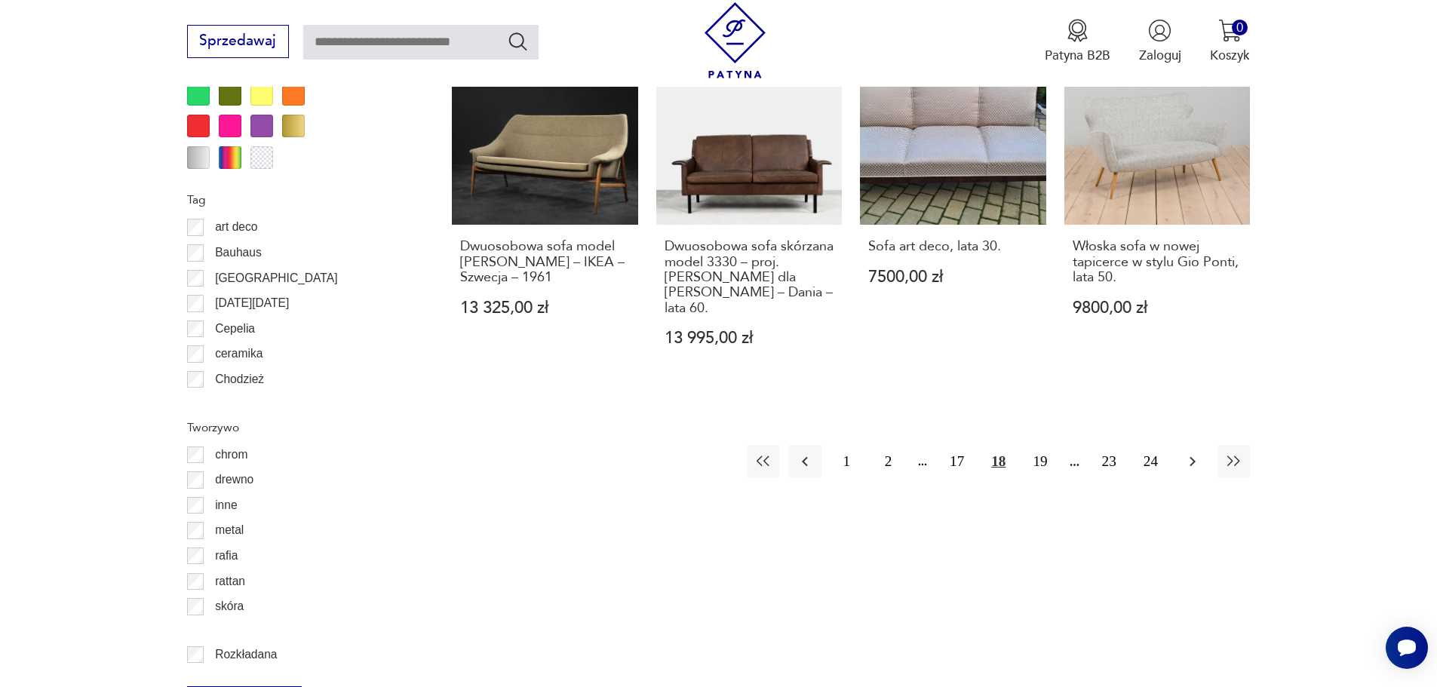
click at [1179, 445] on button "button" at bounding box center [1192, 461] width 32 height 32
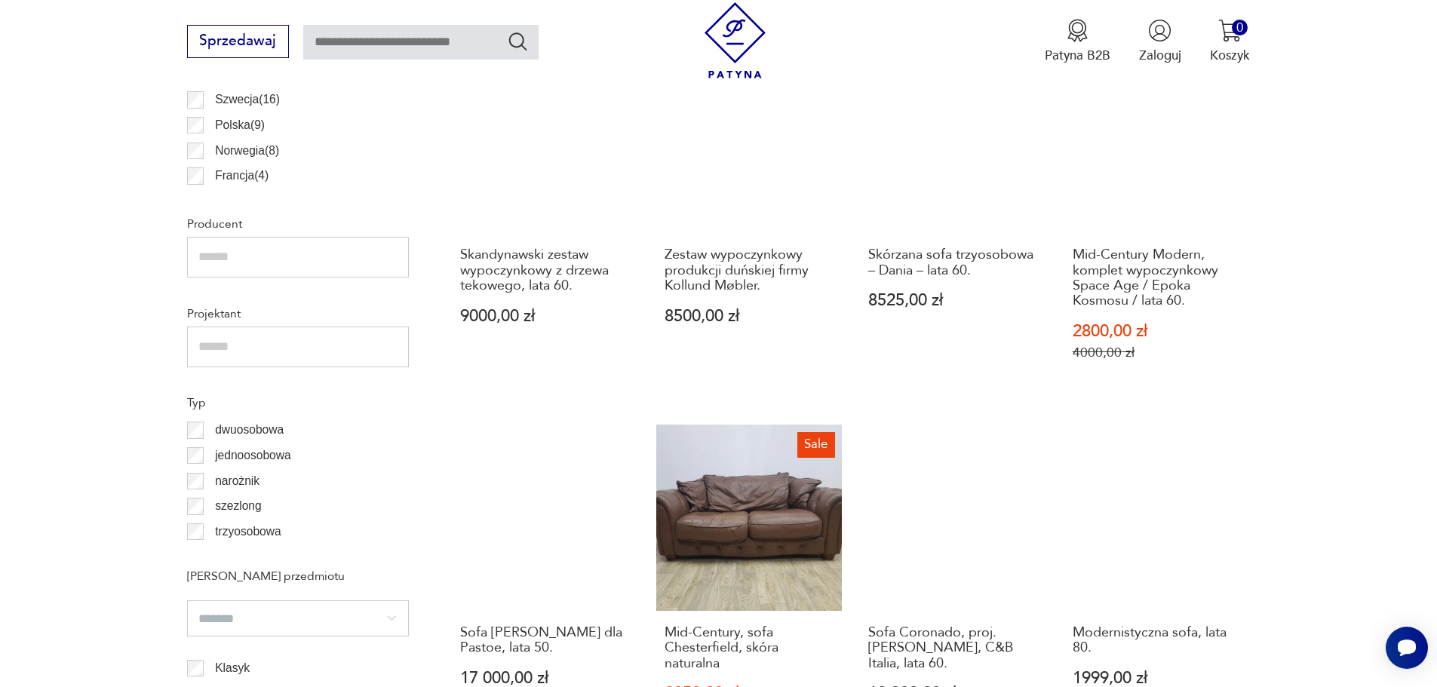
scroll to position [1106, 0]
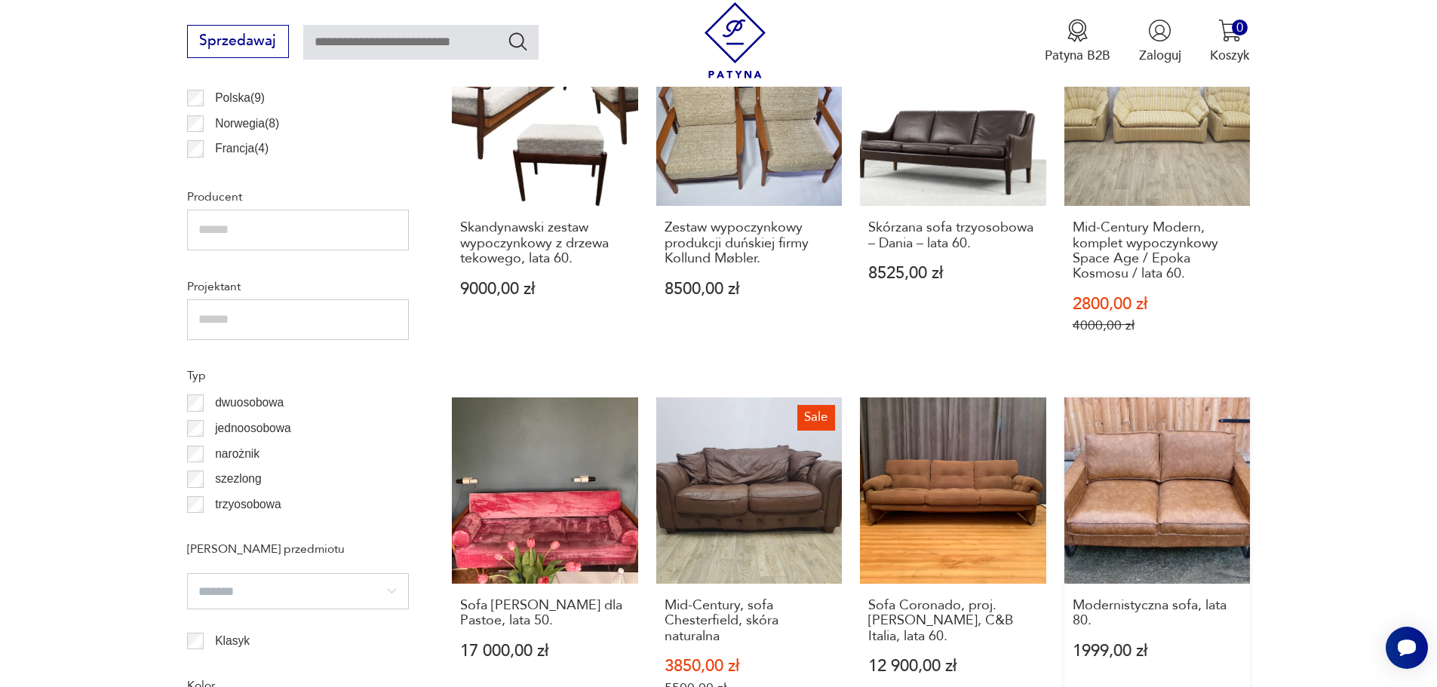
click at [1227, 458] on link "Modernistyczna sofa, lata 80. 1999,00 zł" at bounding box center [1157, 564] width 186 height 333
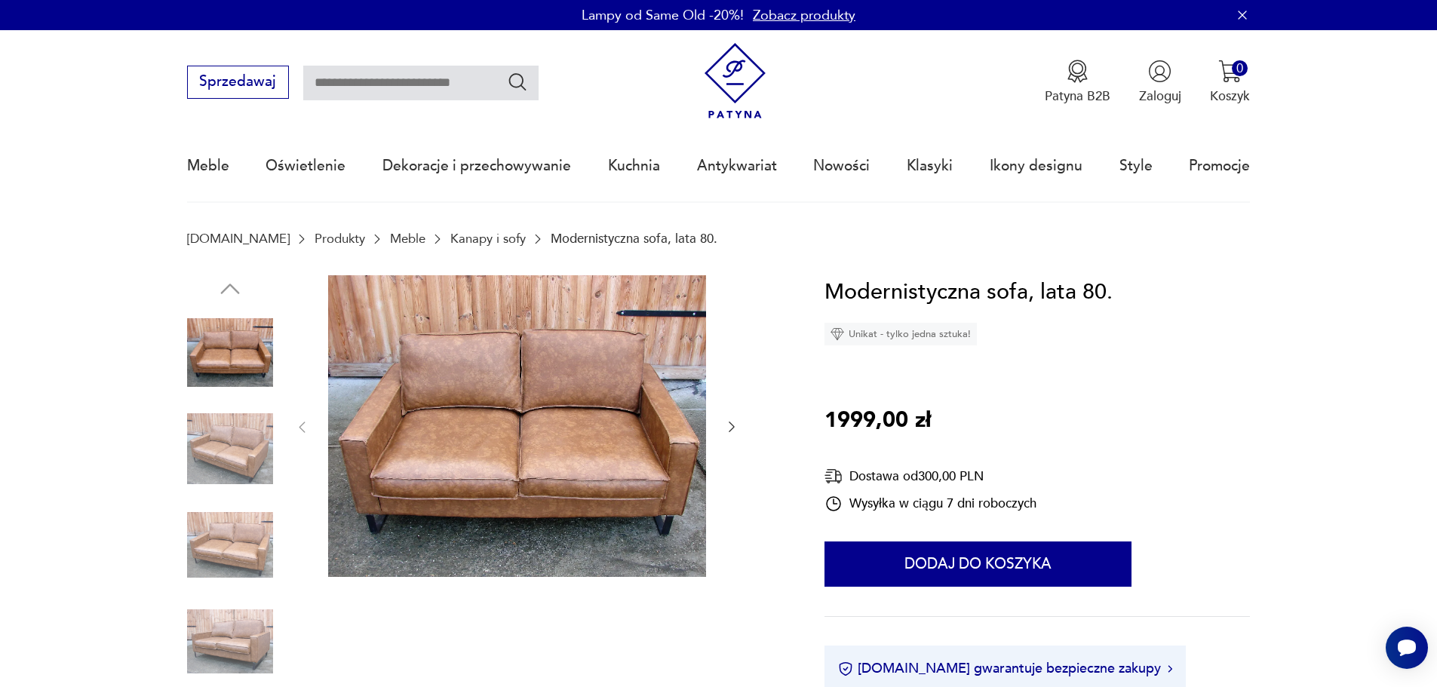
click at [464, 441] on img at bounding box center [517, 426] width 378 height 302
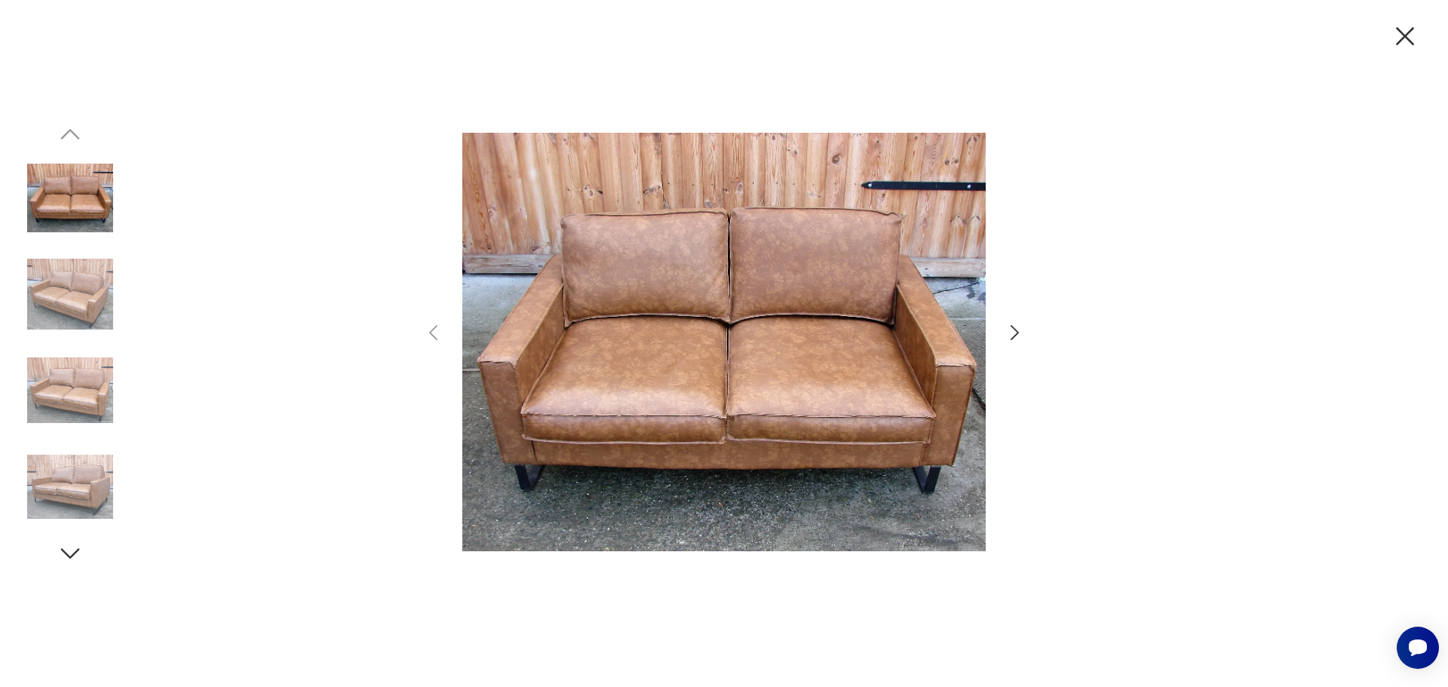
click at [86, 291] on img at bounding box center [70, 294] width 86 height 86
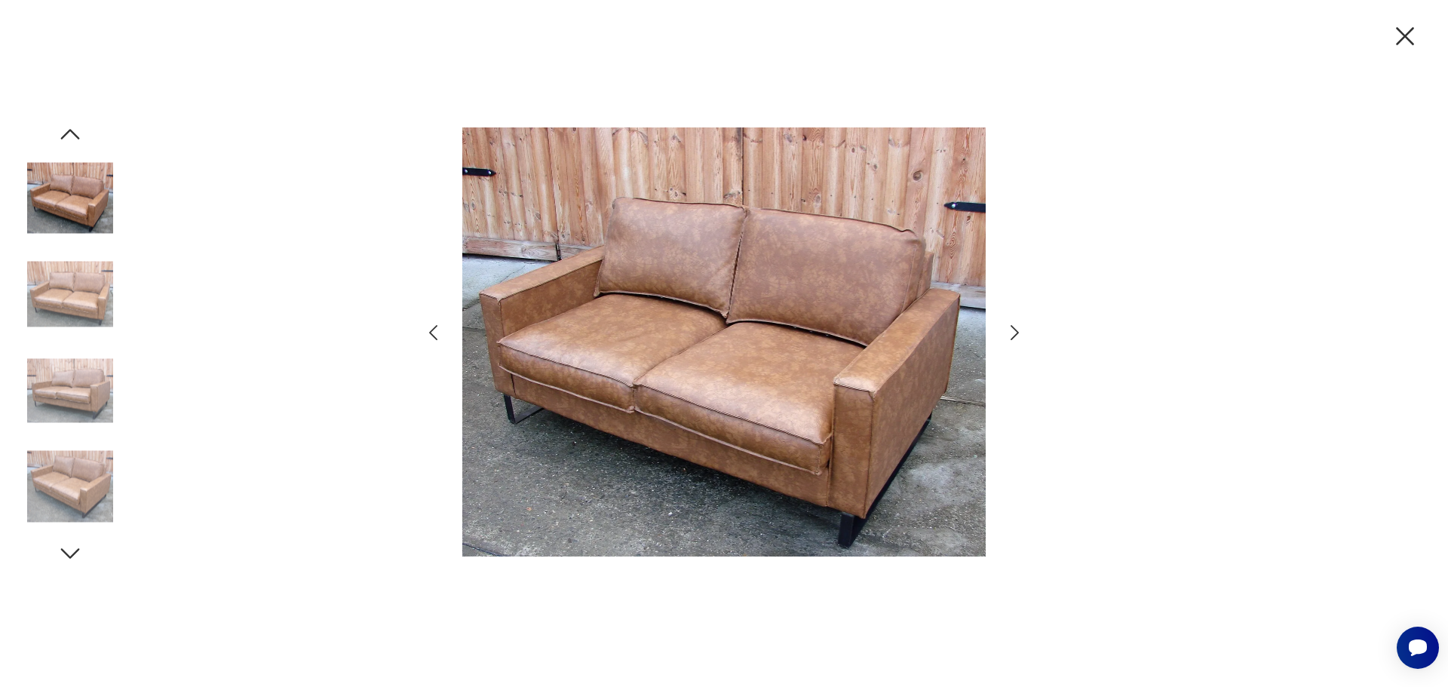
click at [66, 385] on img at bounding box center [70, 391] width 86 height 86
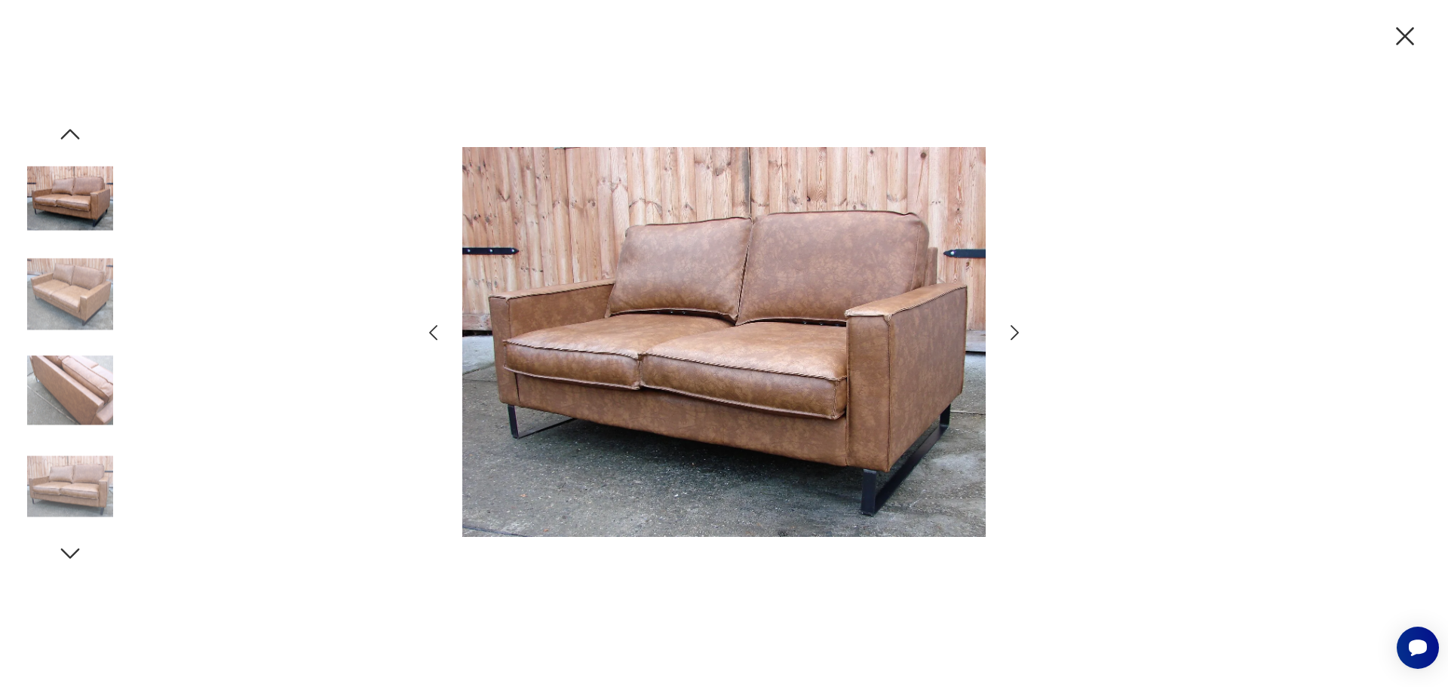
click at [69, 463] on img at bounding box center [70, 487] width 86 height 86
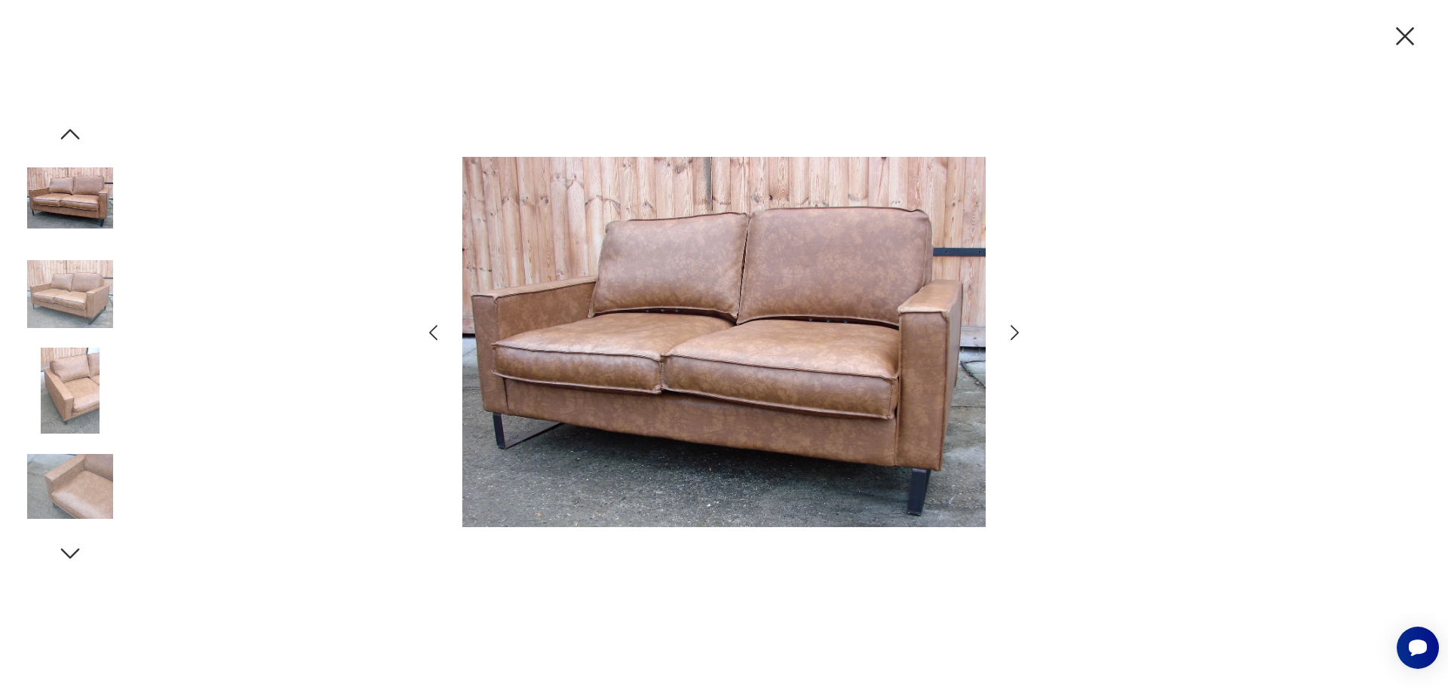
click at [1402, 28] on icon "button" at bounding box center [1406, 36] width 32 height 32
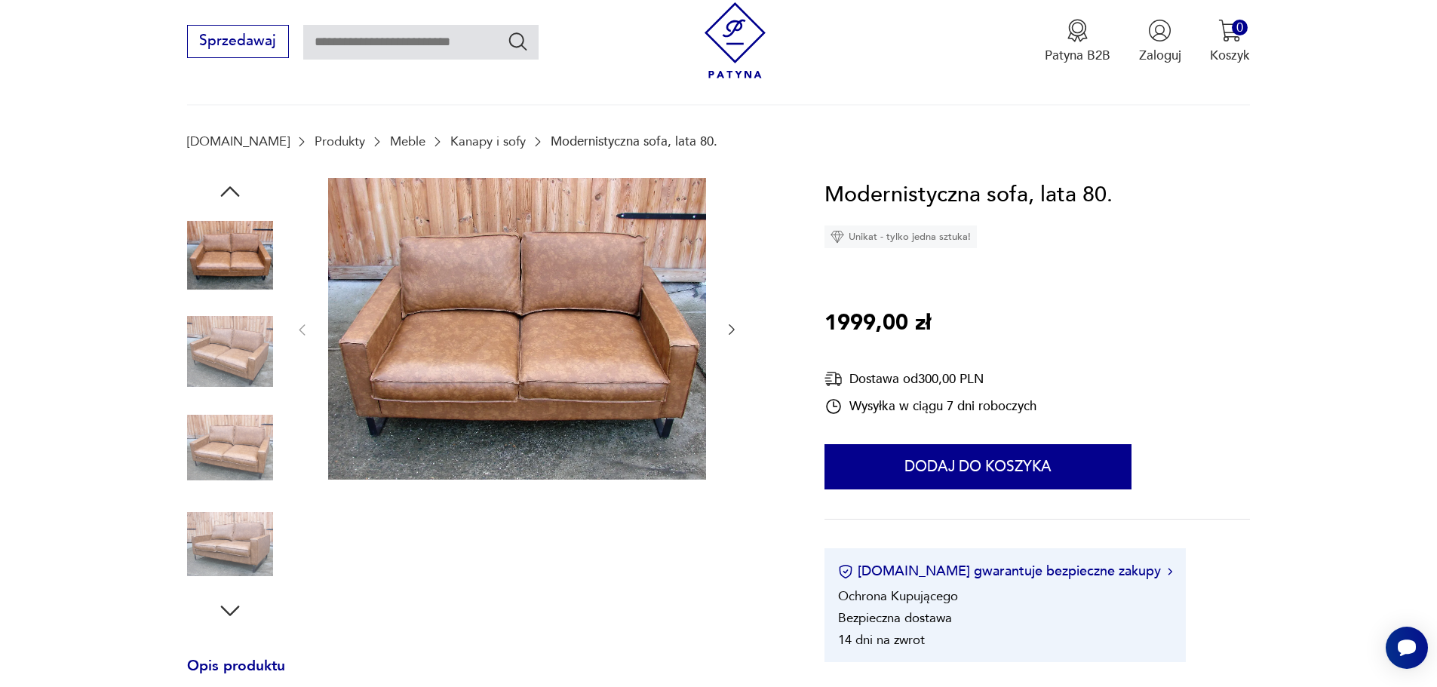
scroll to position [453, 0]
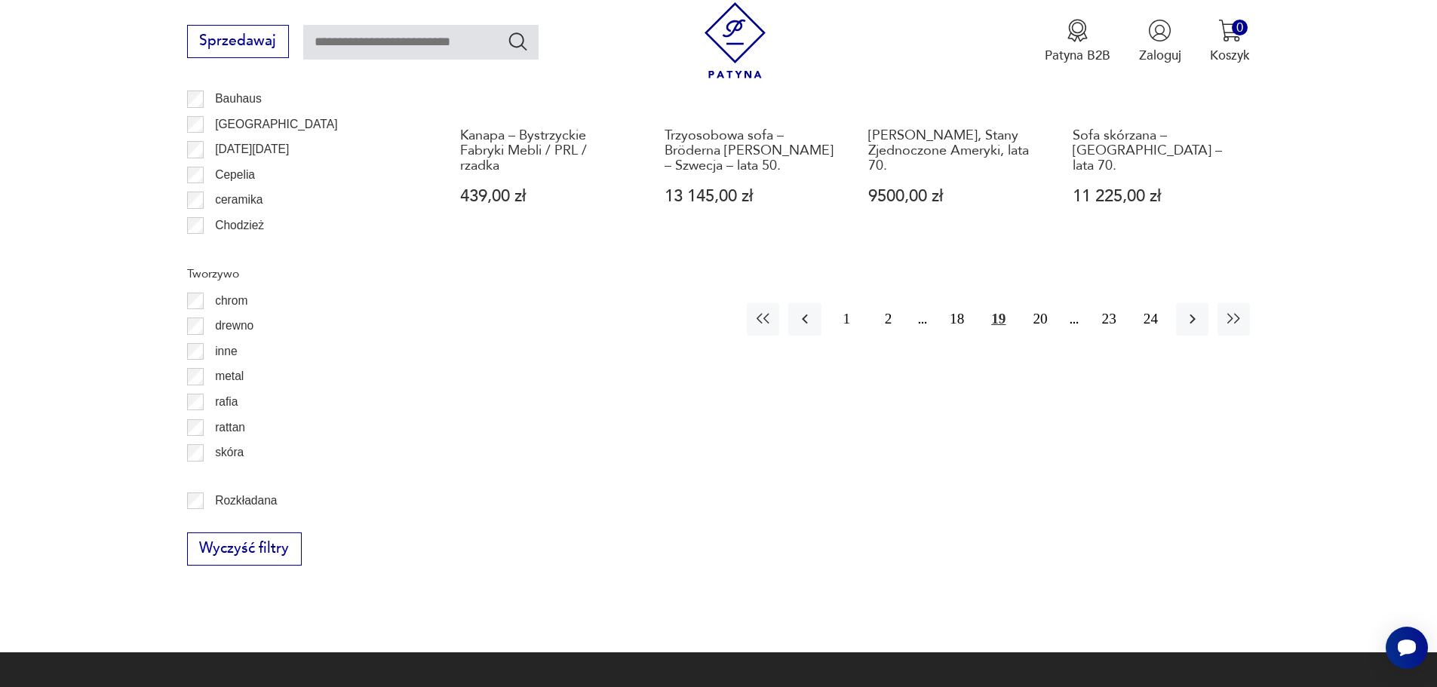
scroll to position [1952, 0]
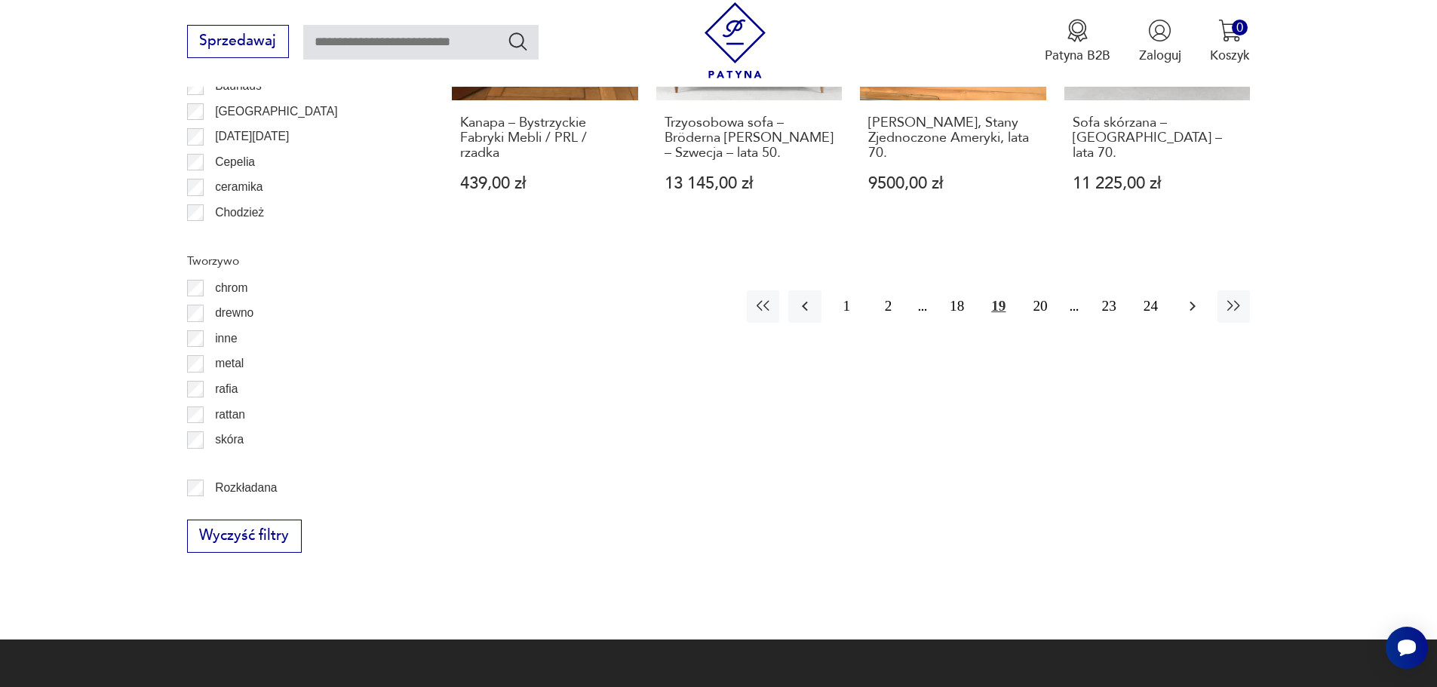
click at [1194, 312] on icon "button" at bounding box center [1193, 306] width 18 height 18
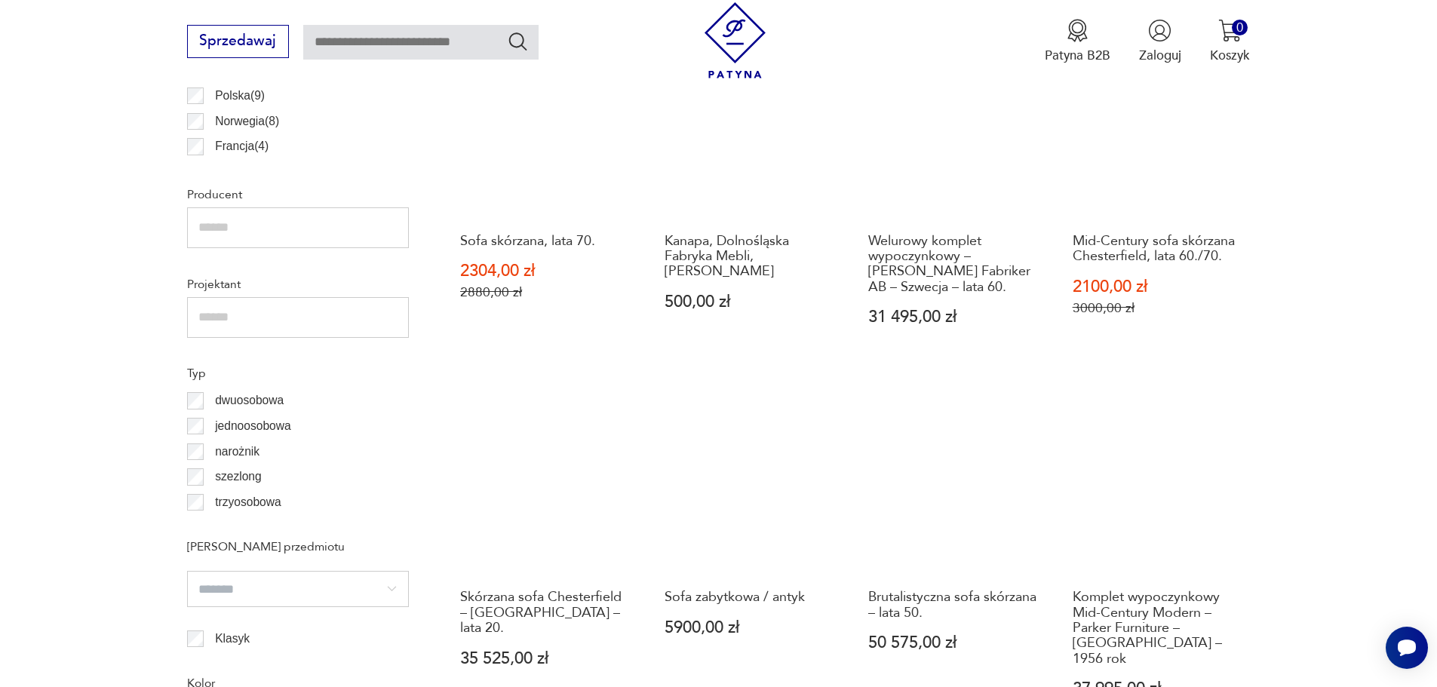
scroll to position [1181, 0]
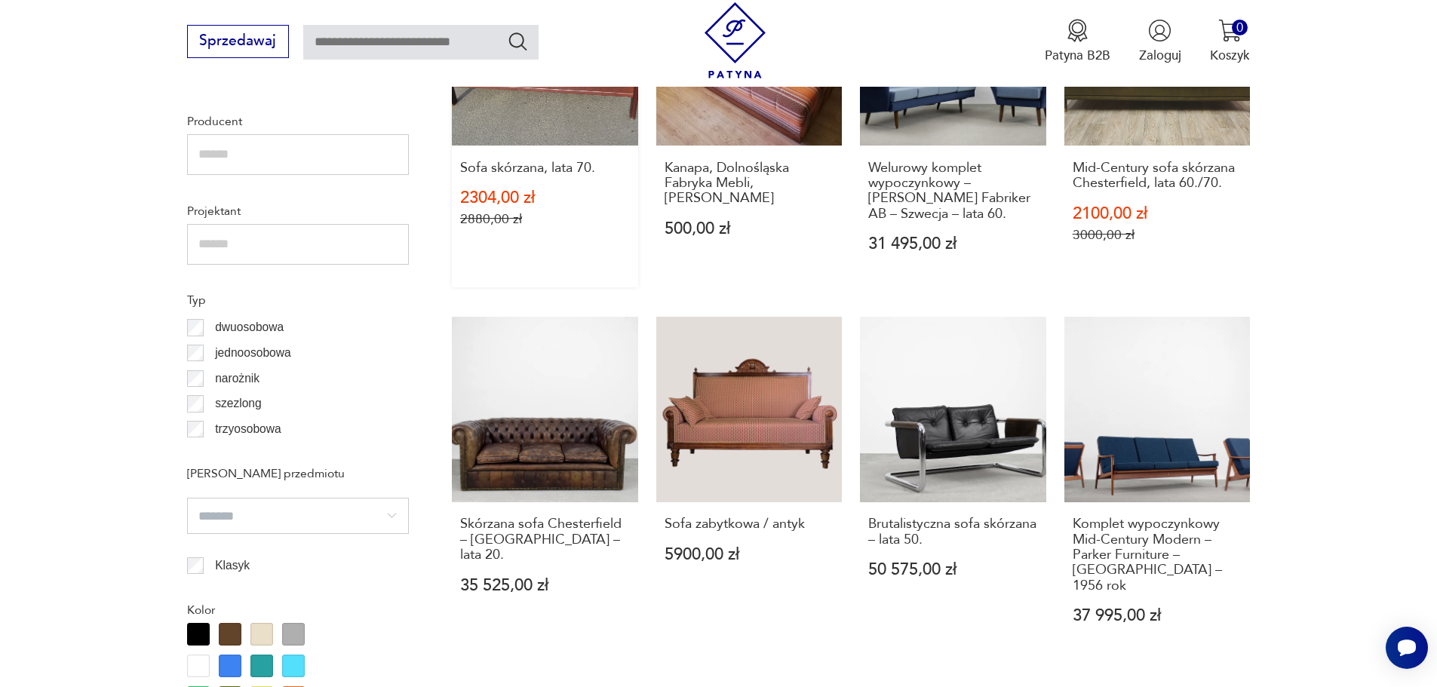
click at [493, 131] on link "Sale Sofa skórzana, lata 70. 2304,00 zł 2880,00 zł" at bounding box center [545, 123] width 186 height 327
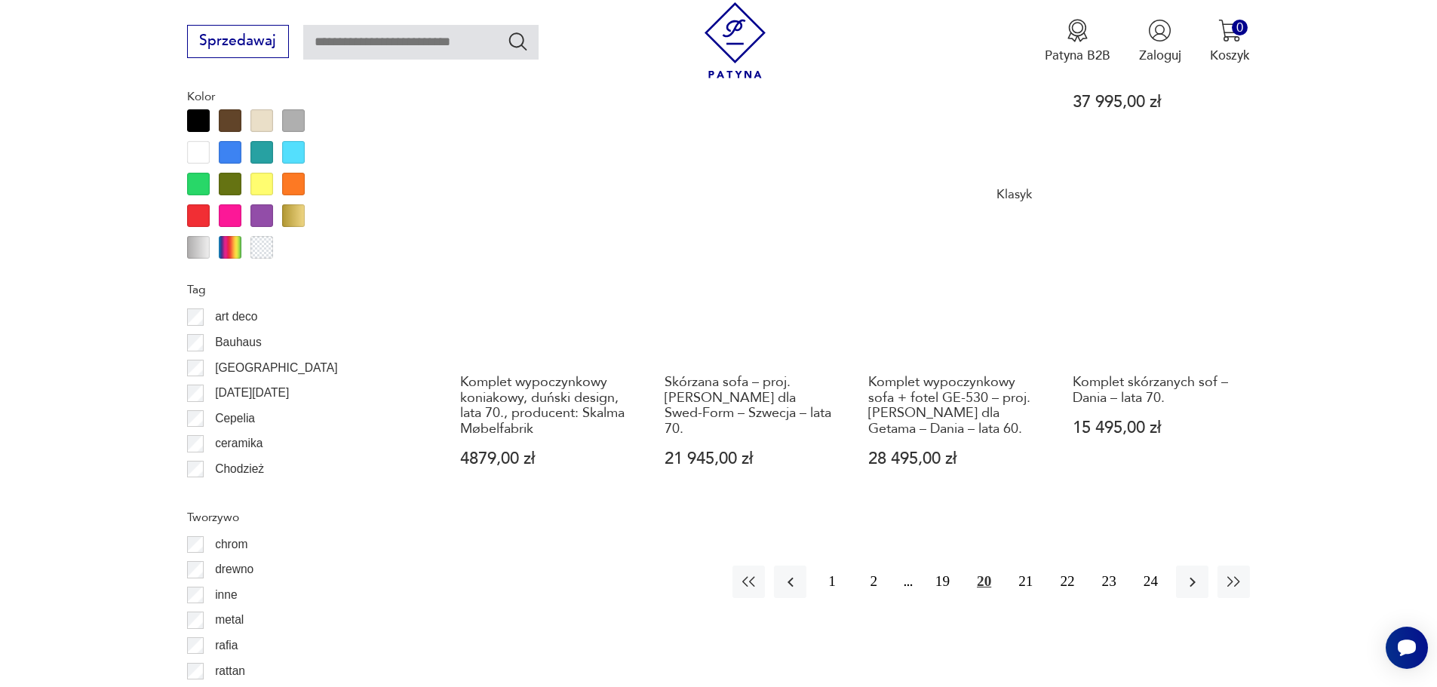
scroll to position [1726, 0]
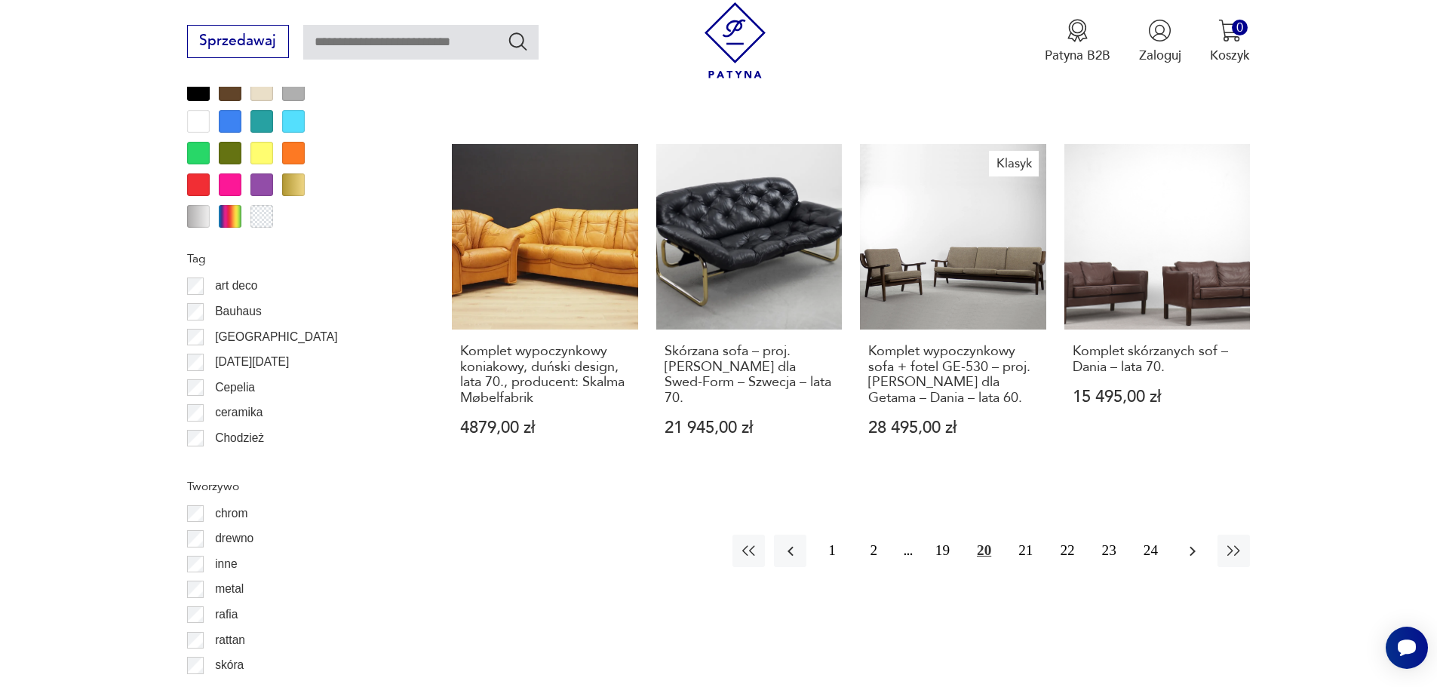
click at [1187, 542] on icon "button" at bounding box center [1193, 551] width 18 height 18
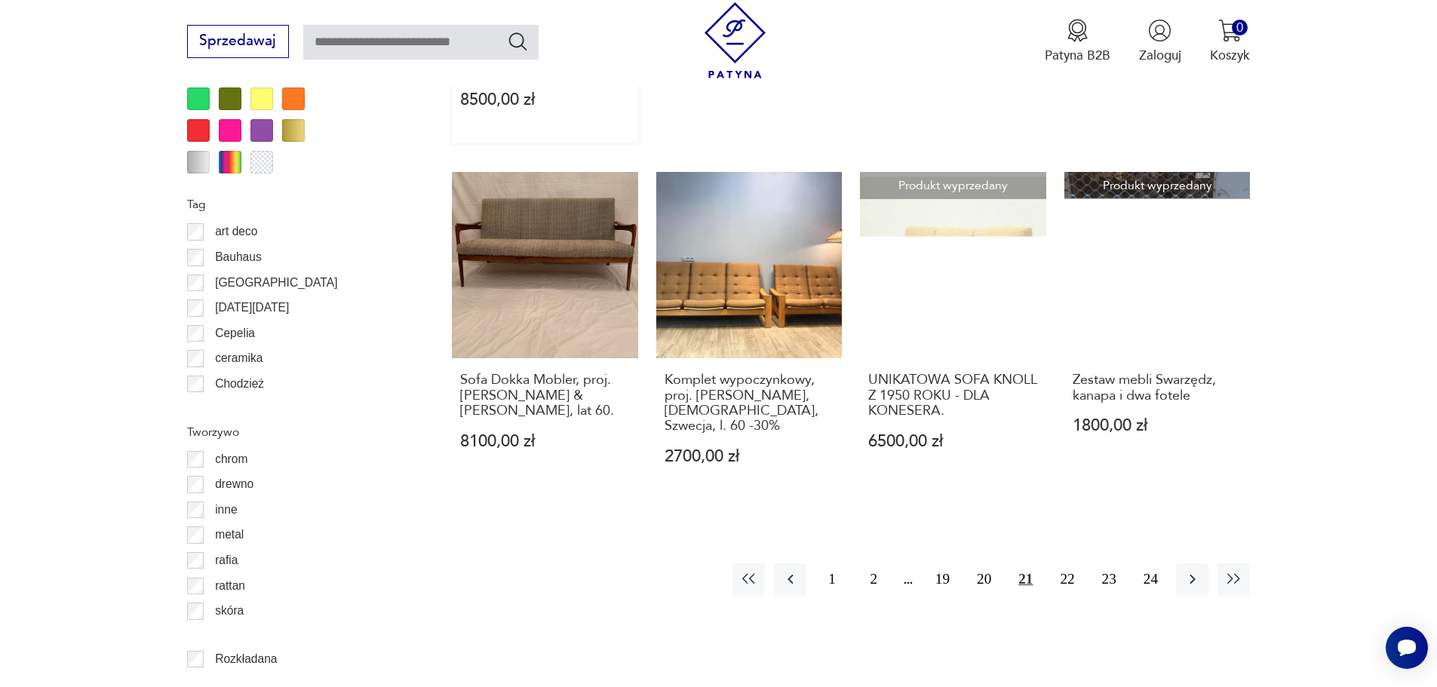
scroll to position [1785, 0]
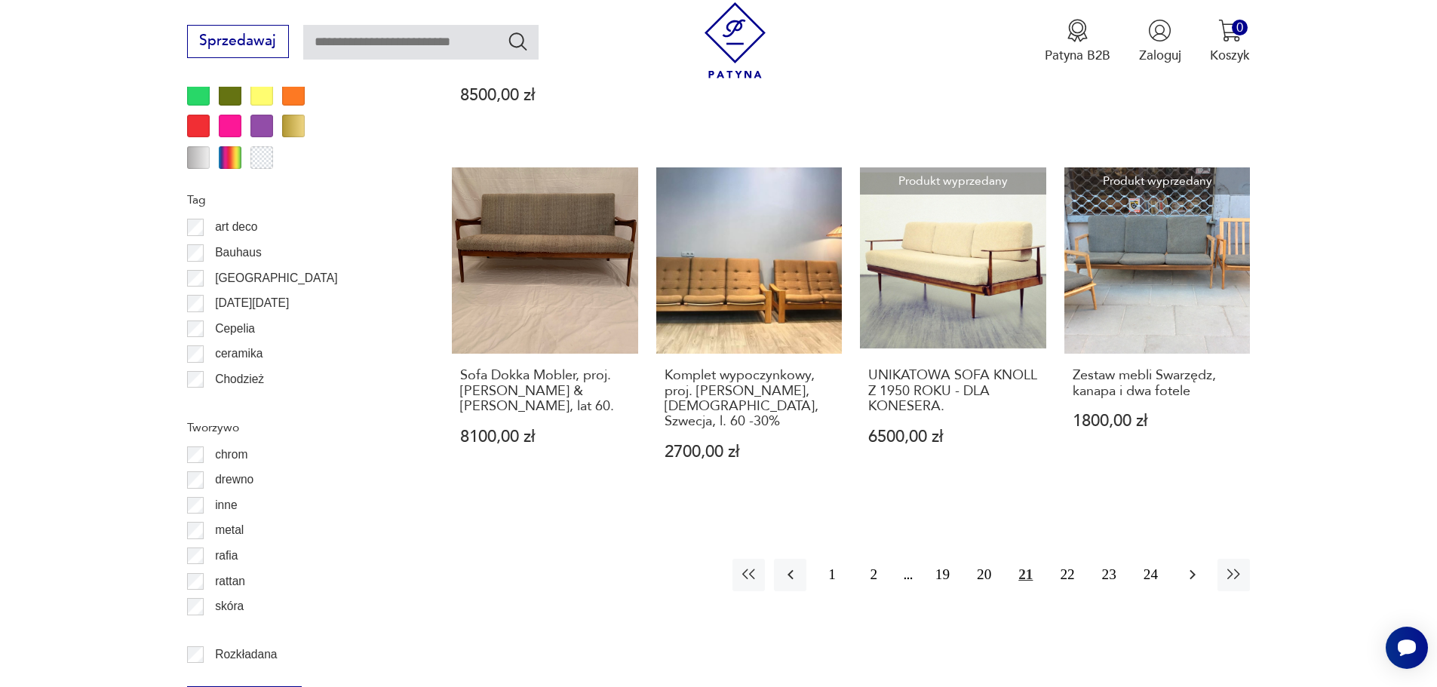
click at [1203, 559] on button "button" at bounding box center [1192, 575] width 32 height 32
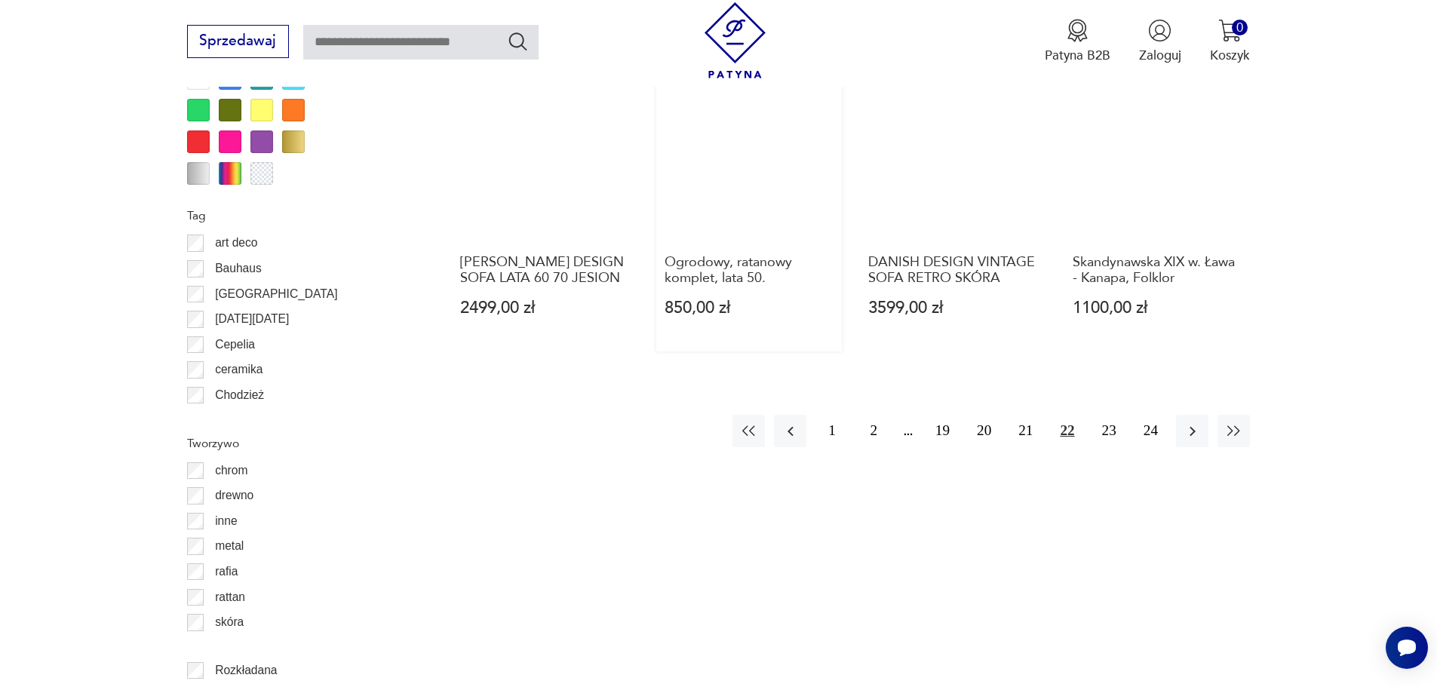
scroll to position [1785, 0]
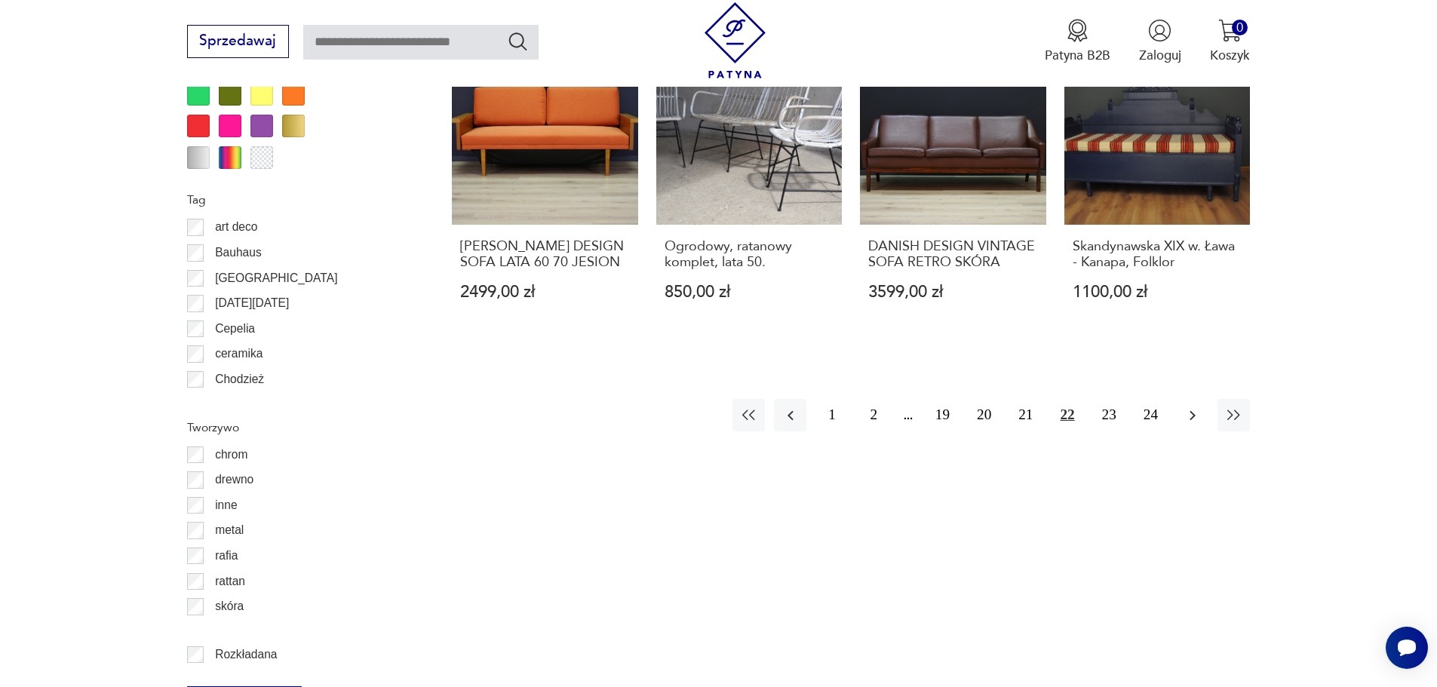
click at [1190, 410] on icon "button" at bounding box center [1193, 416] width 18 height 18
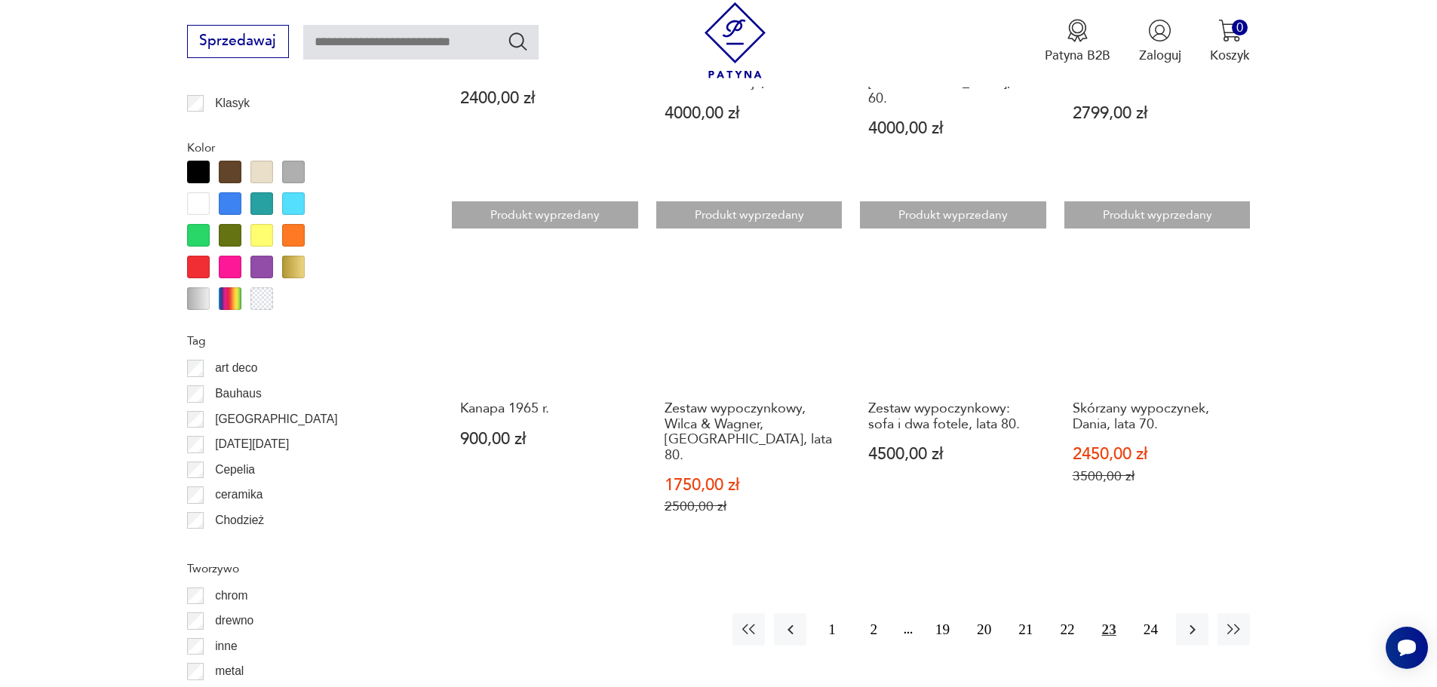
scroll to position [1634, 0]
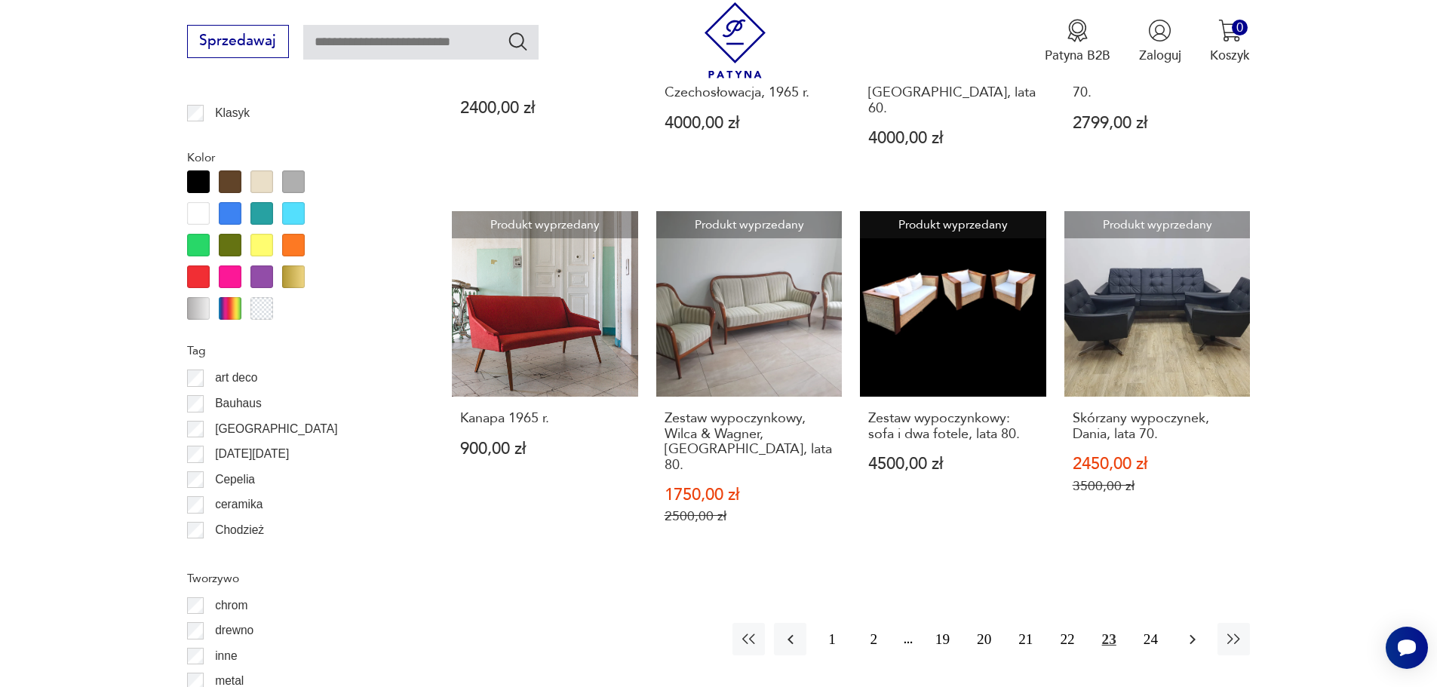
click at [1190, 631] on icon "button" at bounding box center [1193, 640] width 18 height 18
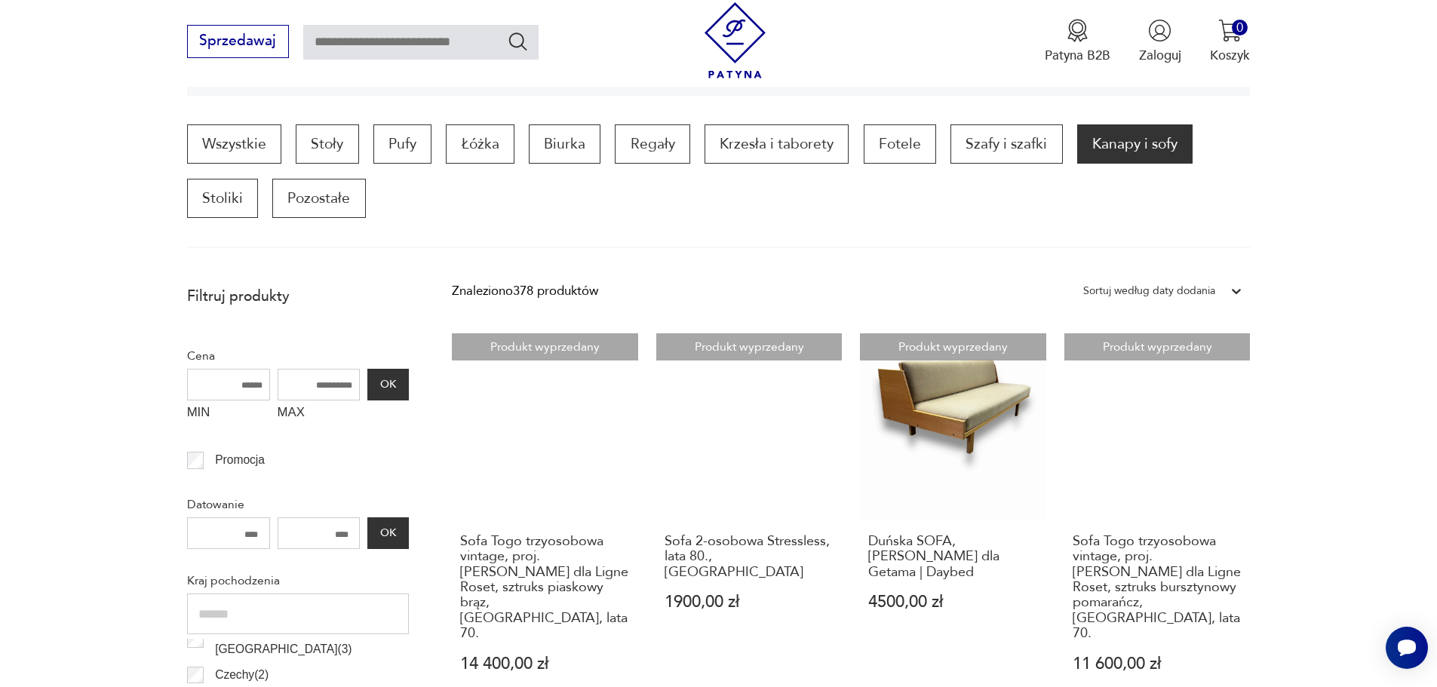
scroll to position [427, 0]
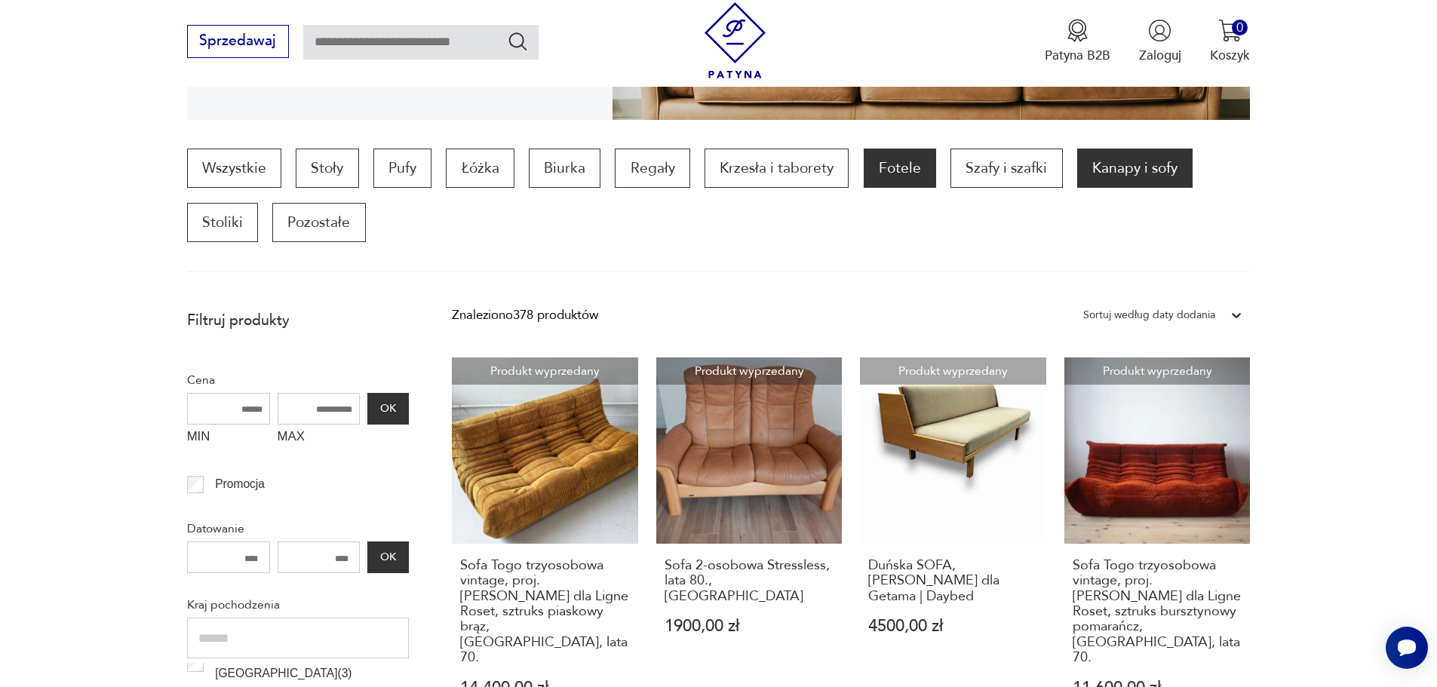
click at [901, 165] on p "Fotele" at bounding box center [900, 168] width 72 height 39
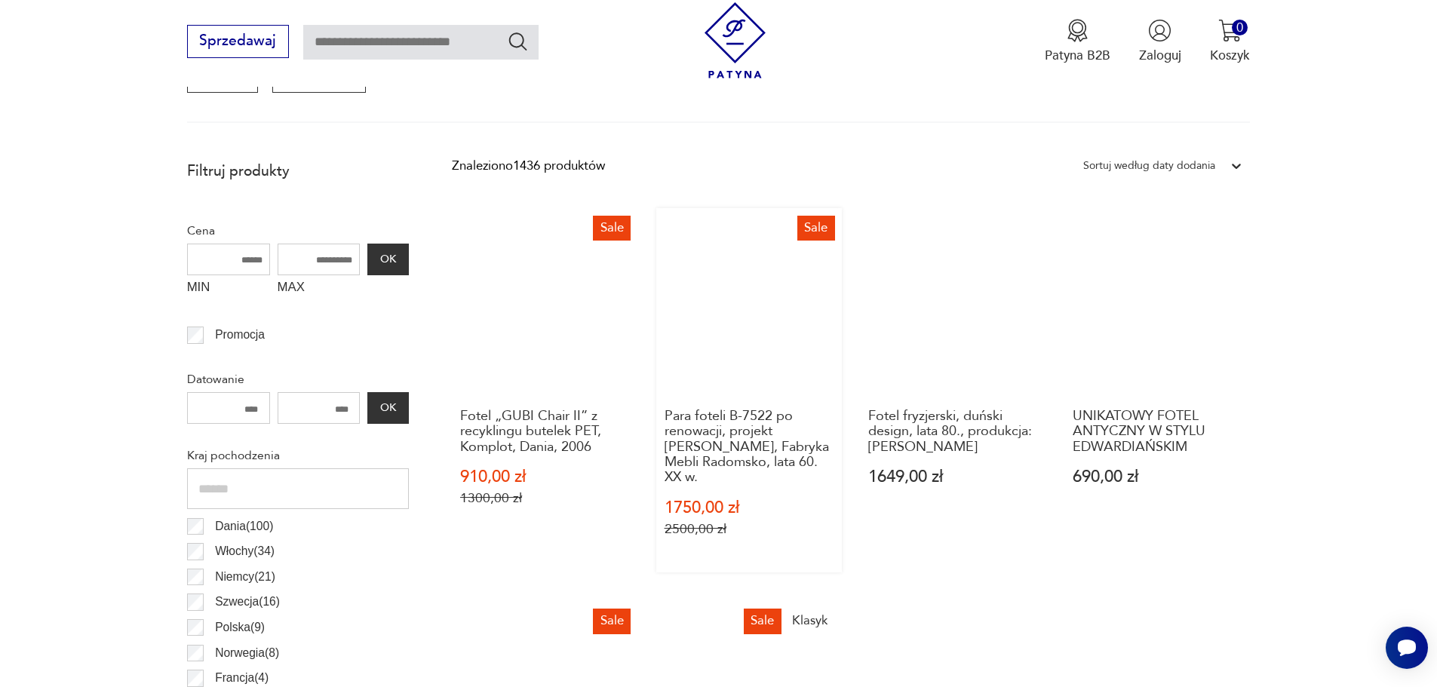
scroll to position [880, 0]
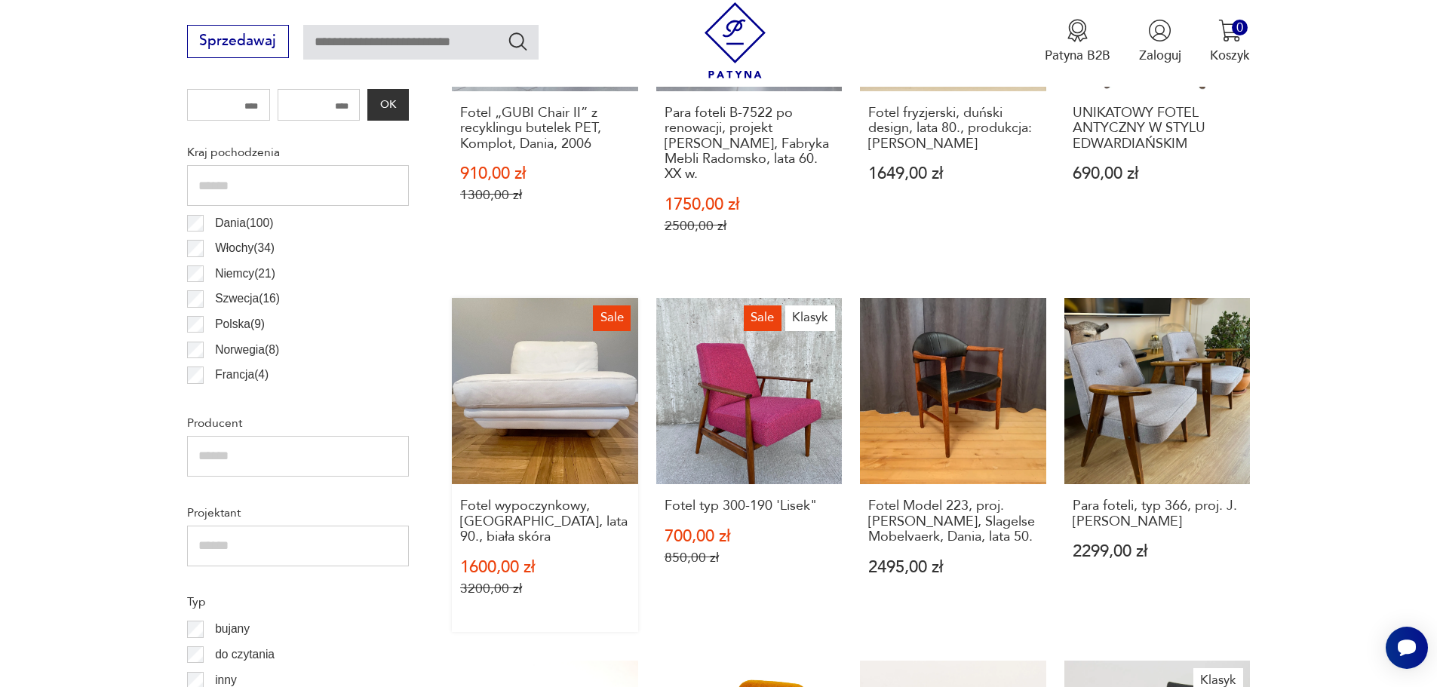
click at [573, 366] on link "Sale Fotel wypoczynkowy, [GEOGRAPHIC_DATA], lata 90., biała skóra 1600,00 zł 32…" at bounding box center [545, 464] width 186 height 333
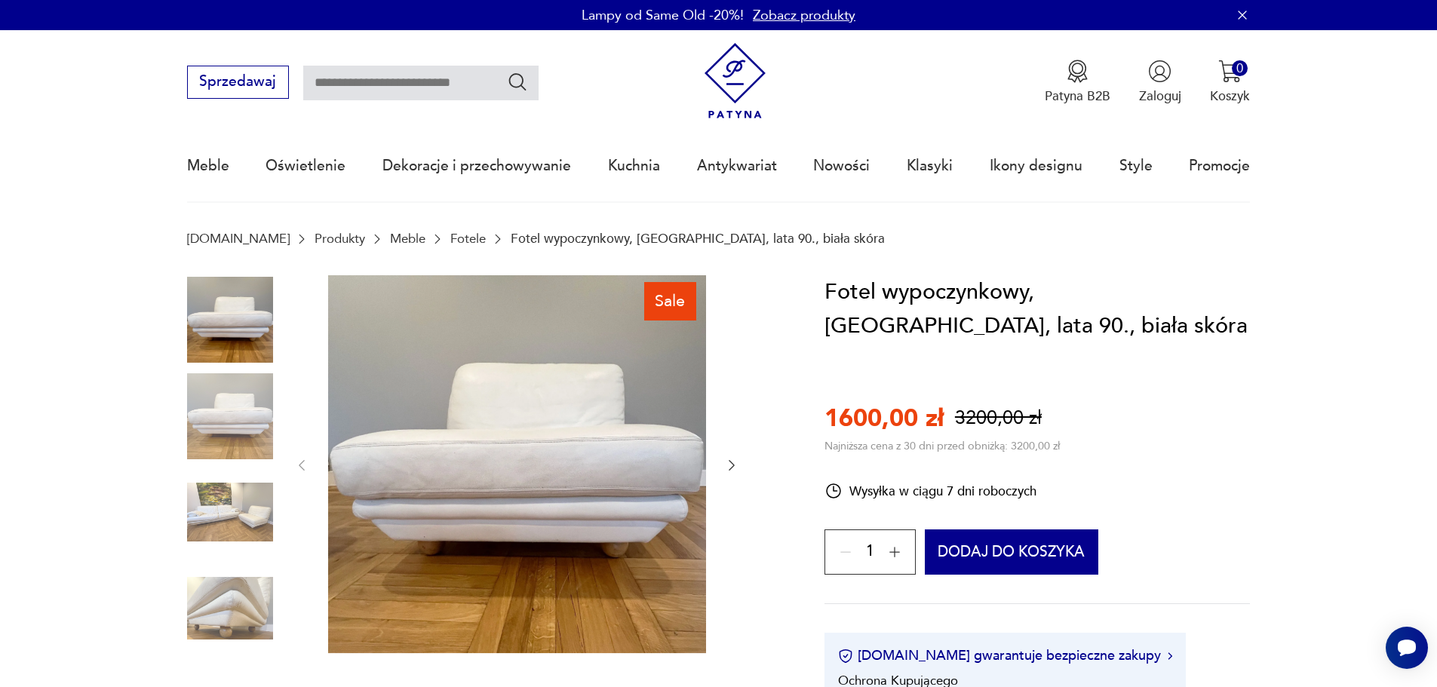
click at [229, 515] on img at bounding box center [230, 512] width 86 height 86
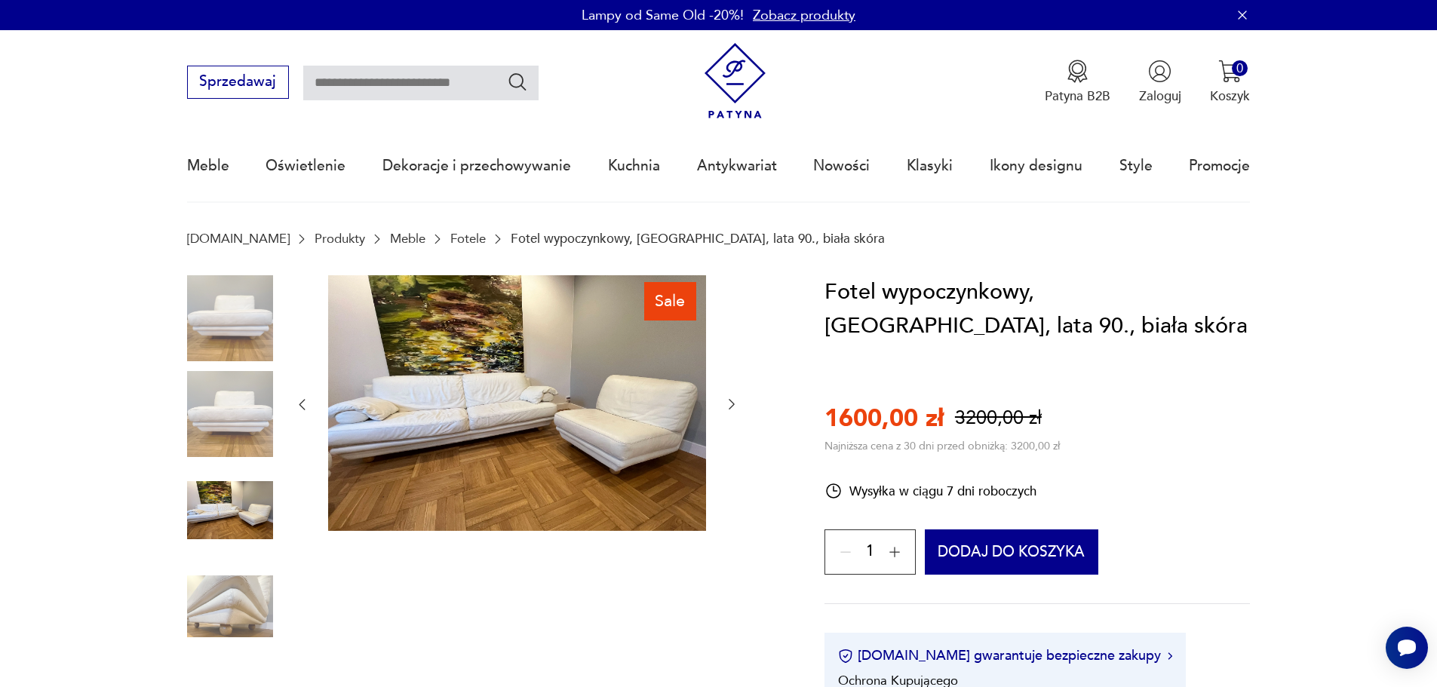
click at [216, 596] on img at bounding box center [230, 607] width 86 height 86
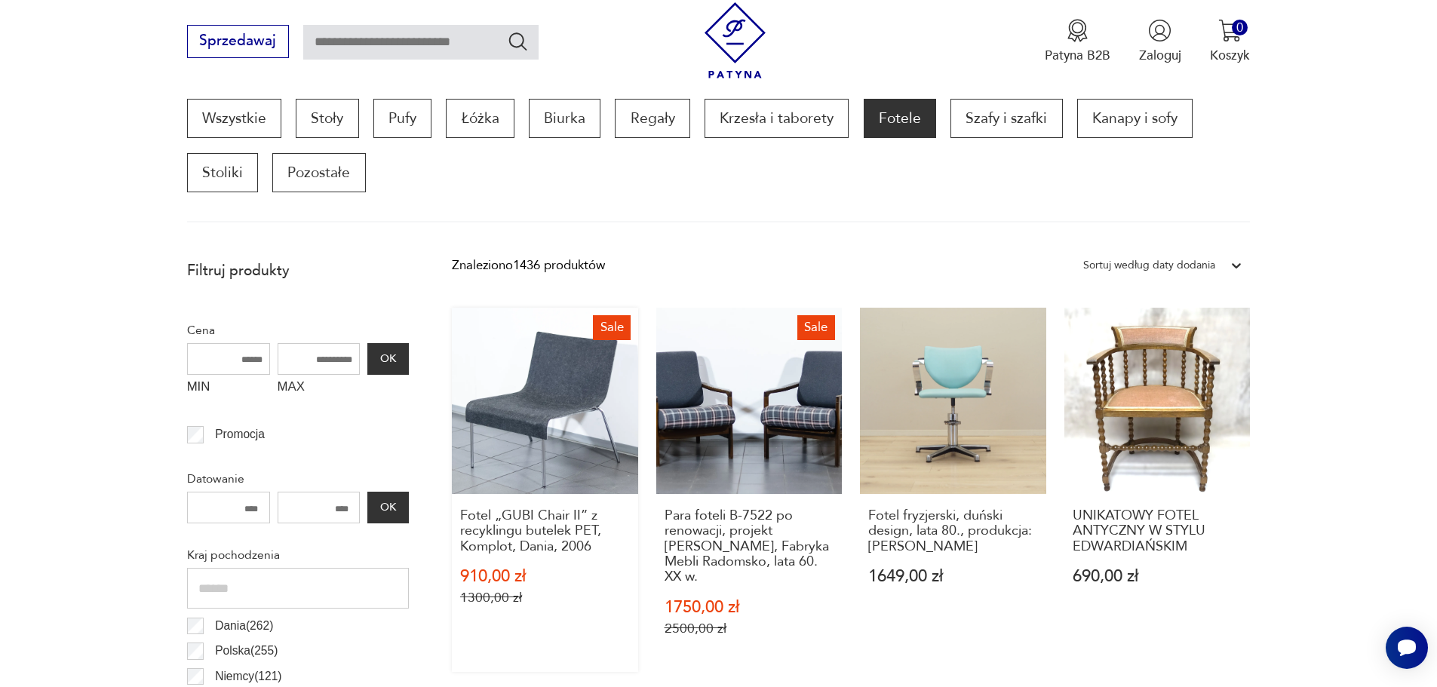
scroll to position [352, 0]
